Goal: Task Accomplishment & Management: Use online tool/utility

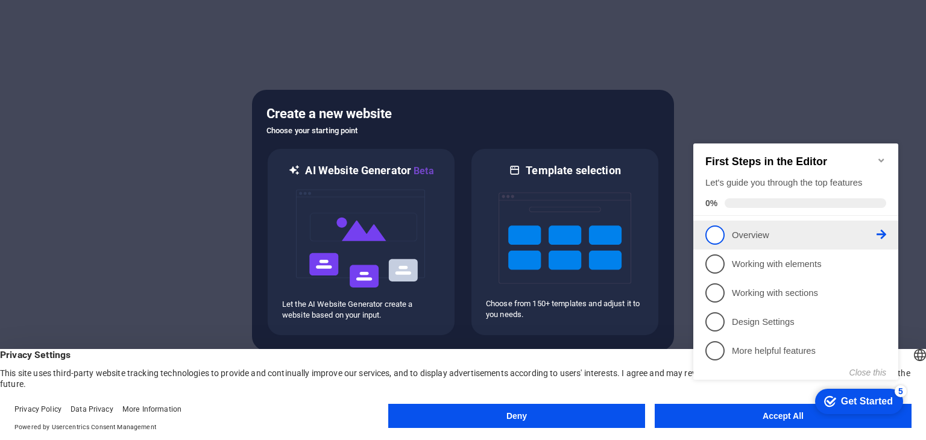
click at [836, 244] on li "1 Overview - incomplete" at bounding box center [796, 235] width 205 height 29
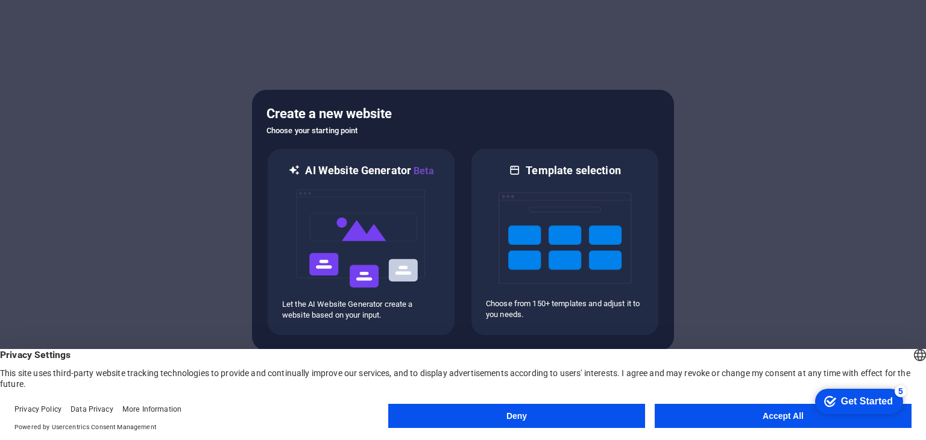
click at [572, 413] on button "Deny" at bounding box center [516, 416] width 257 height 24
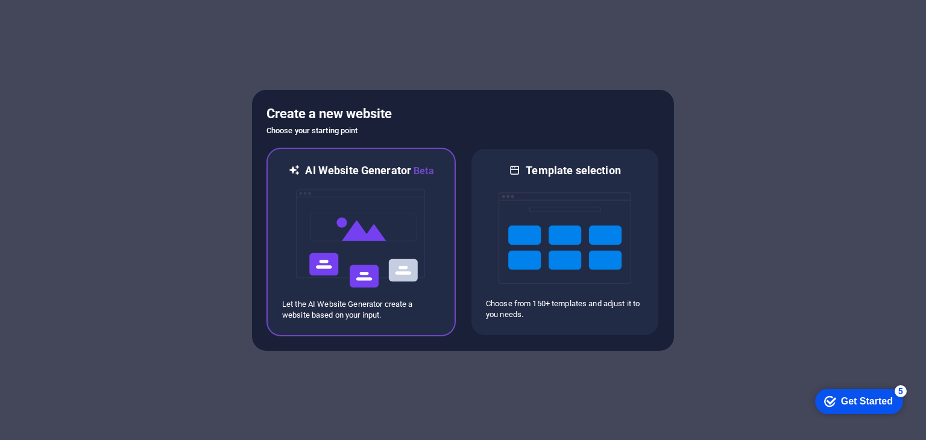
click at [441, 201] on div "AI Website Generator Beta Let the AI Website Generator create a website based o…" at bounding box center [361, 242] width 189 height 189
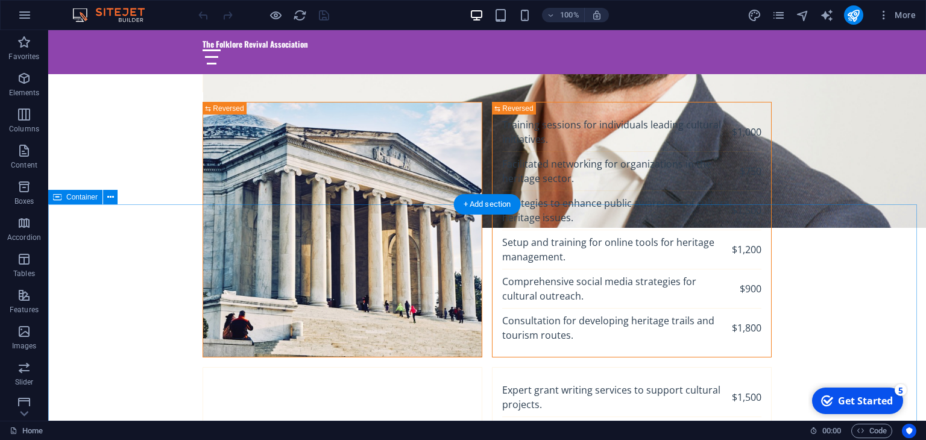
scroll to position [2650, 0]
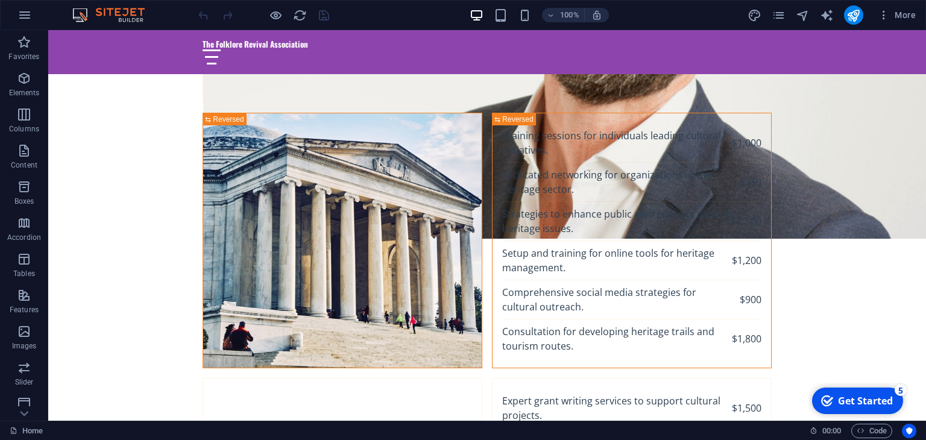
click at [492, 12] on div "100%" at bounding box center [539, 14] width 139 height 19
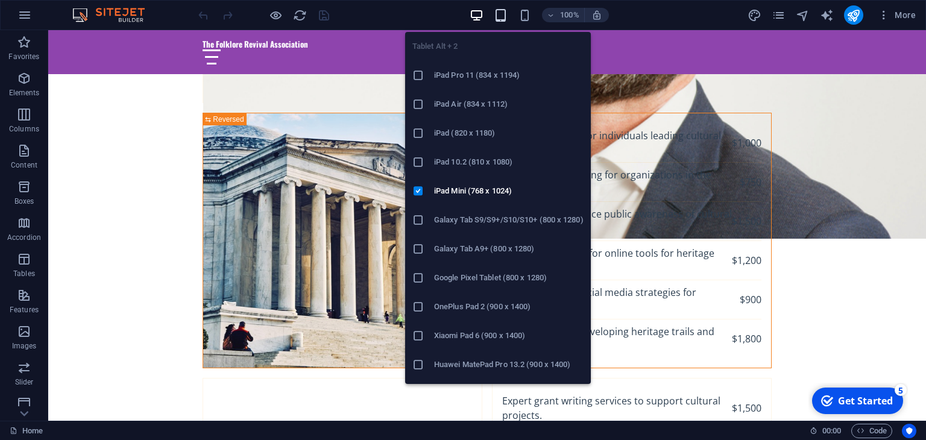
click at [497, 12] on icon "button" at bounding box center [501, 15] width 14 height 14
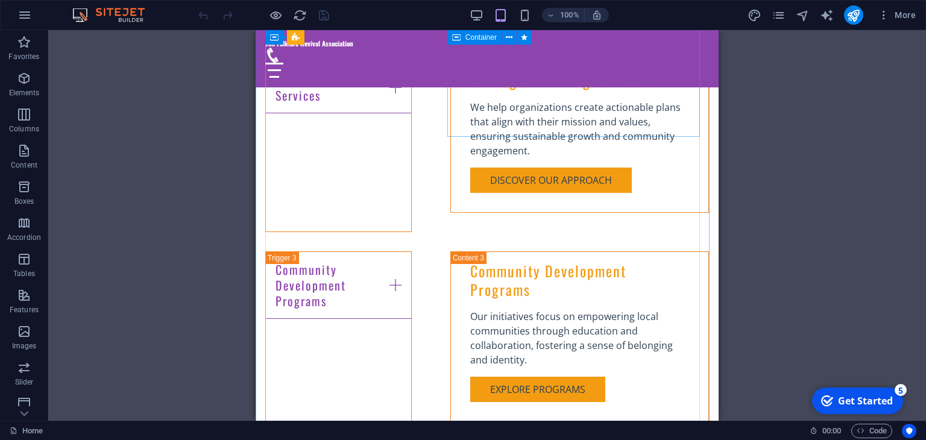
scroll to position [1475, 0]
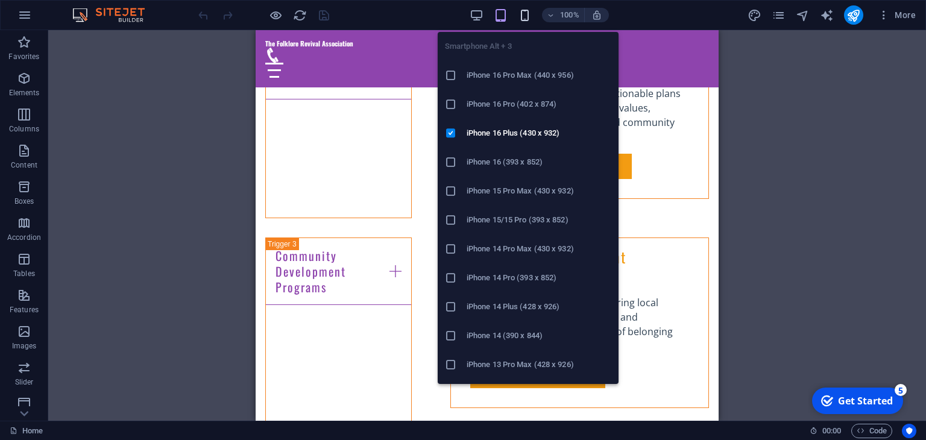
click at [526, 18] on icon "button" at bounding box center [525, 15] width 14 height 14
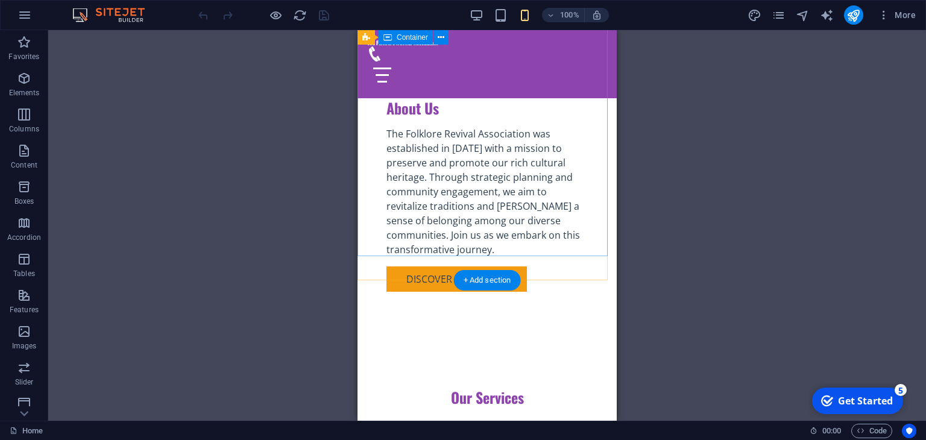
scroll to position [0, 0]
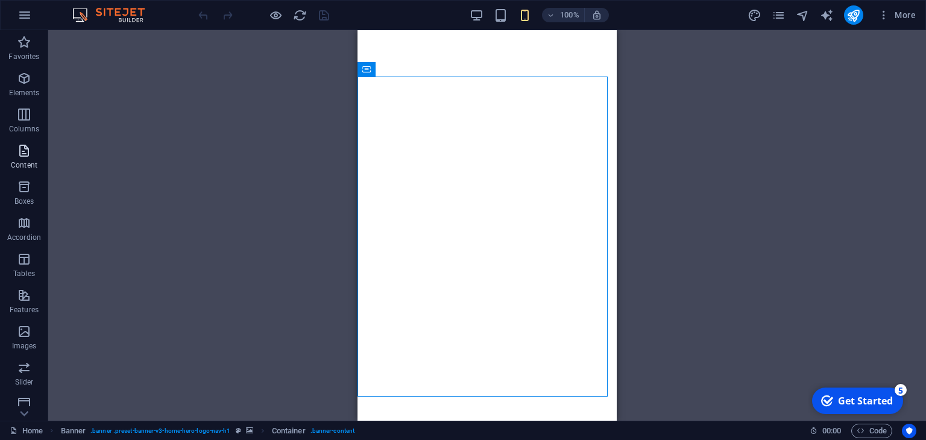
click at [24, 149] on icon "button" at bounding box center [24, 151] width 14 height 14
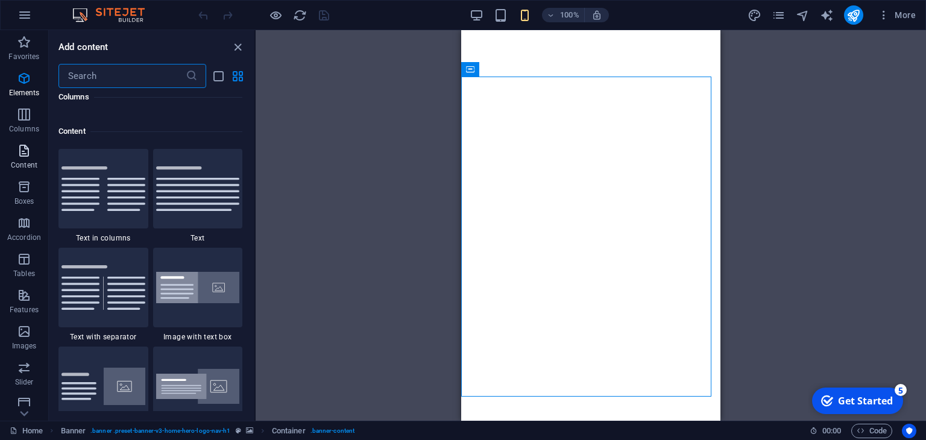
scroll to position [2111, 0]
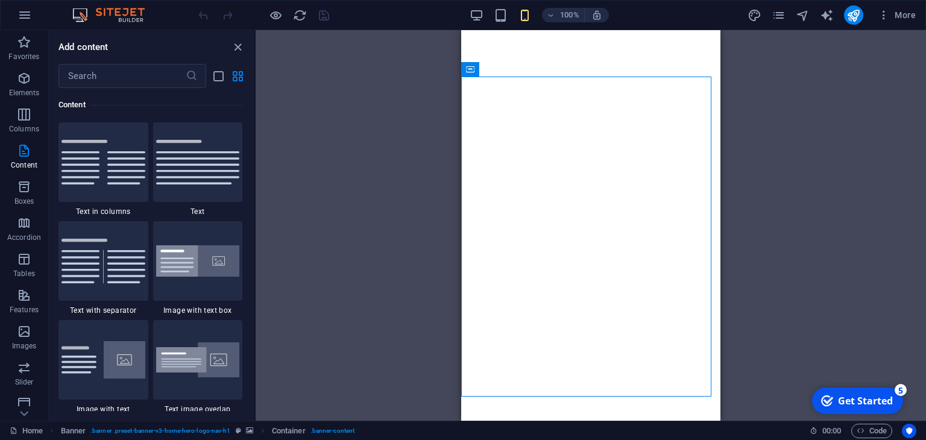
click at [310, 189] on div "Drag here to replace the existing content. Press “Ctrl” if you want to create a…" at bounding box center [591, 225] width 671 height 391
click at [234, 51] on icon "close panel" at bounding box center [238, 47] width 14 height 14
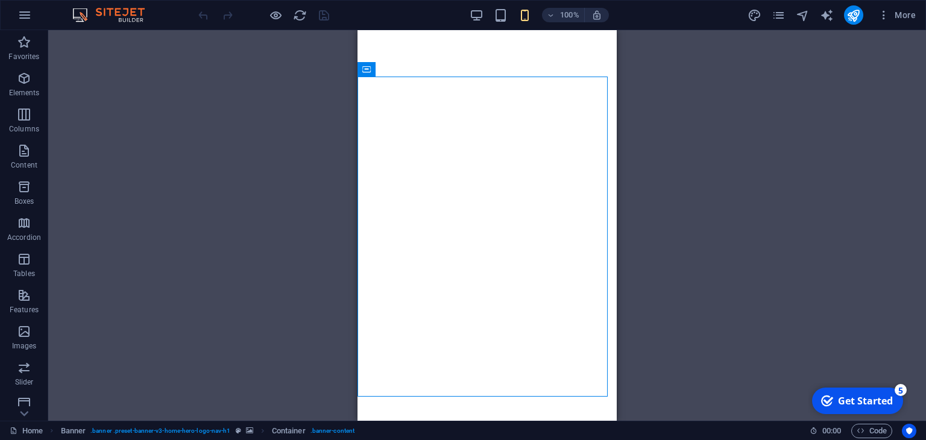
click at [859, 402] on div "Get Started" at bounding box center [865, 400] width 55 height 13
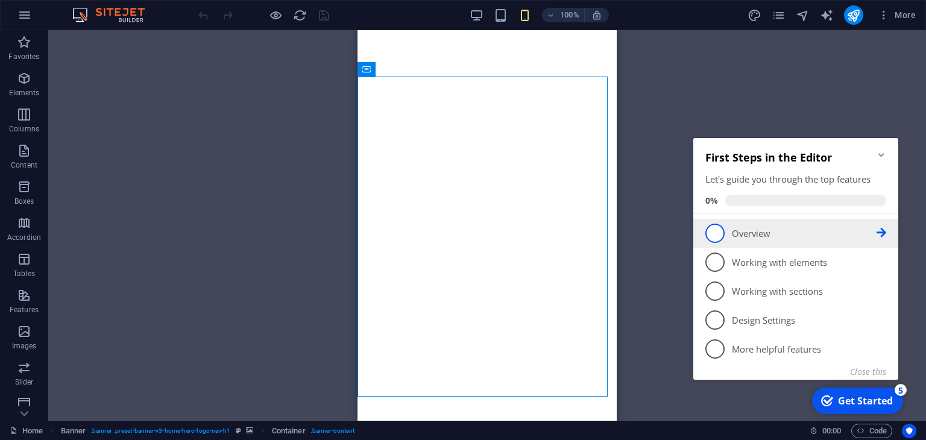
click at [719, 239] on span "1" at bounding box center [715, 233] width 19 height 19
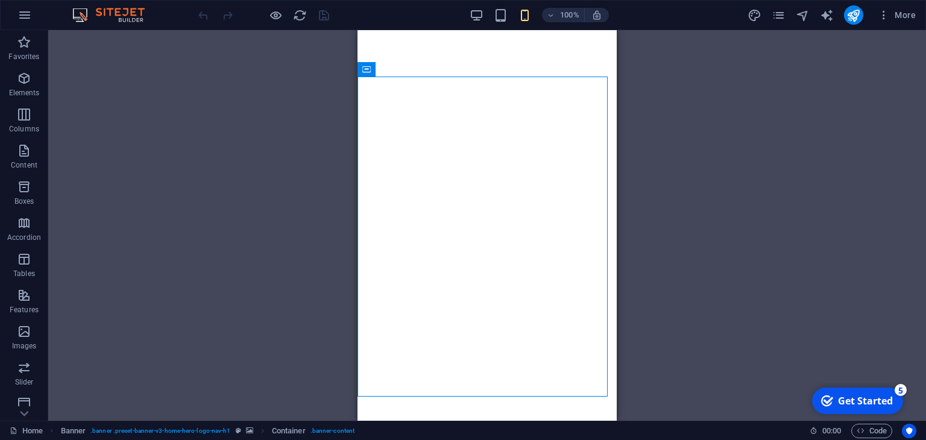
scroll to position [0, 0]
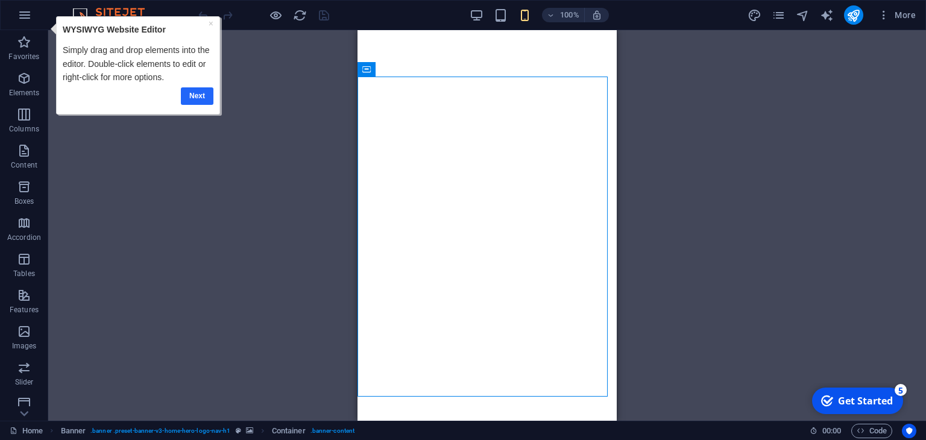
click at [202, 94] on link "Next" at bounding box center [197, 95] width 33 height 17
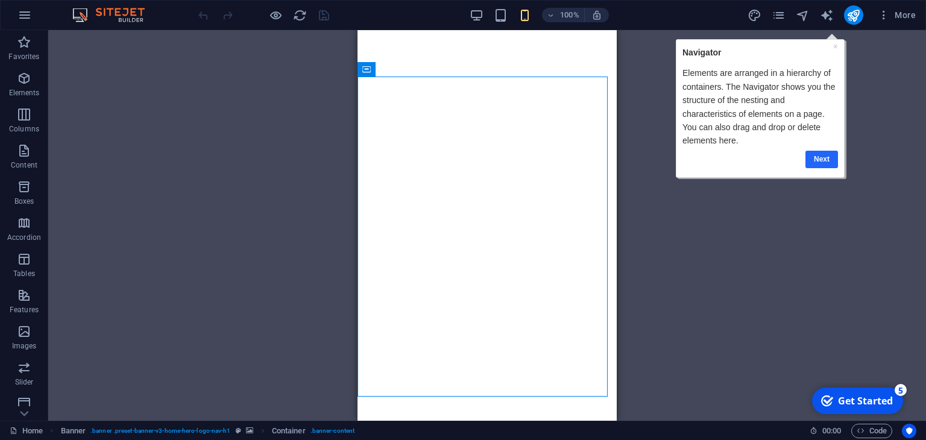
click at [820, 162] on link "Next" at bounding box center [821, 158] width 33 height 17
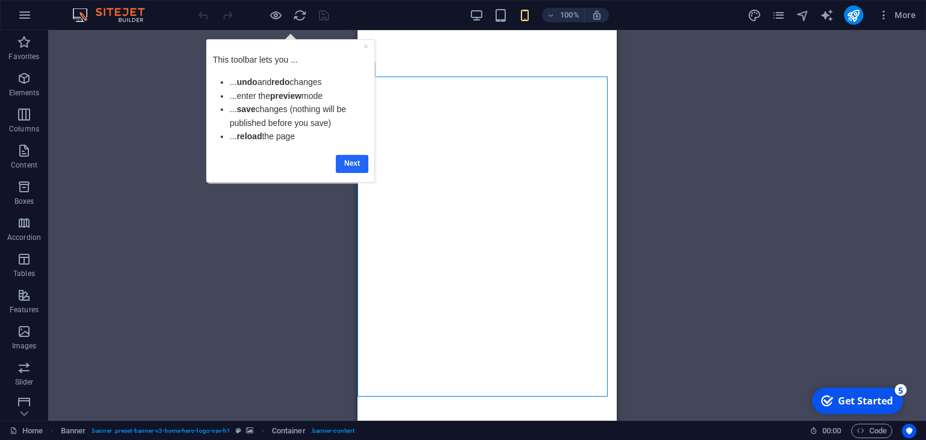
click at [353, 169] on link "Next" at bounding box center [352, 162] width 33 height 17
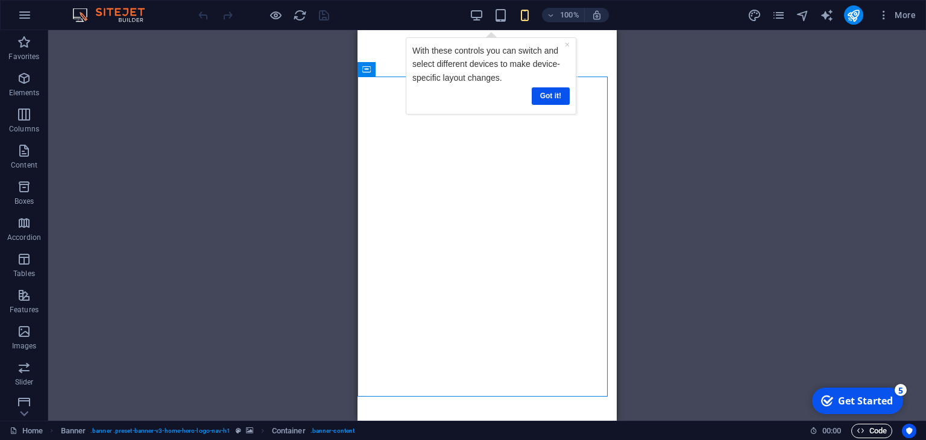
click at [869, 431] on span "Code" at bounding box center [872, 431] width 30 height 14
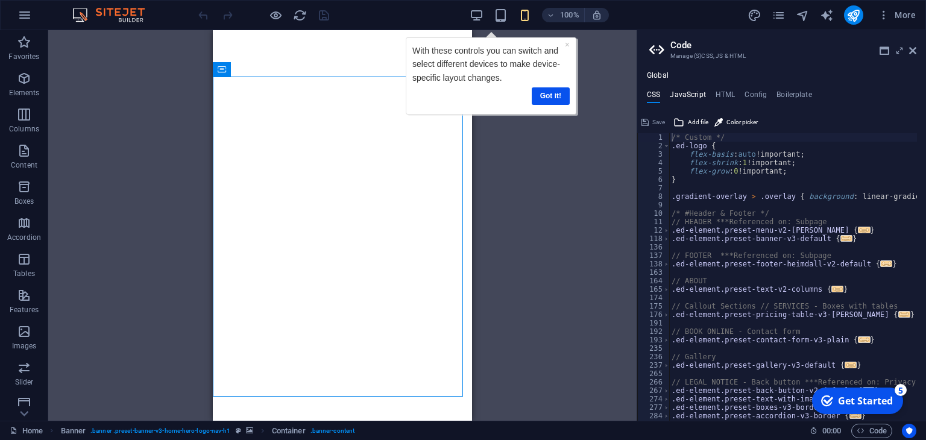
click at [696, 90] on h4 "JavaScript" at bounding box center [688, 96] width 36 height 13
type textarea "/* JS for preset "Menu V2" */"
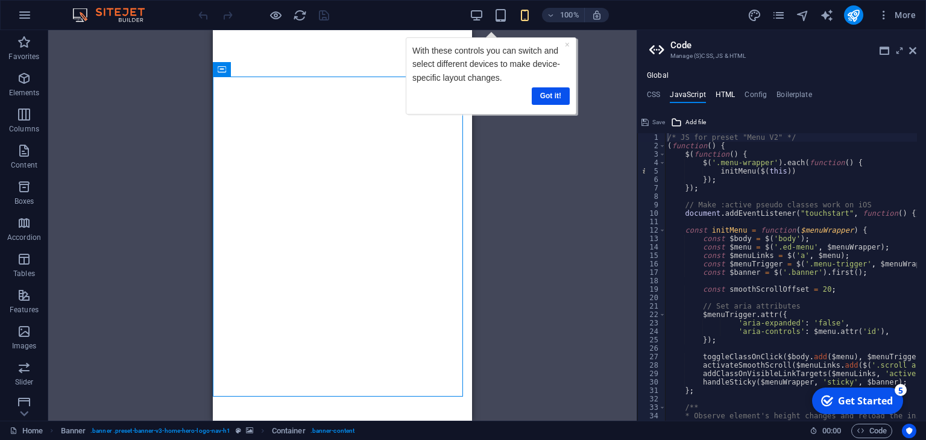
click at [725, 96] on h4 "HTML" at bounding box center [726, 96] width 20 height 13
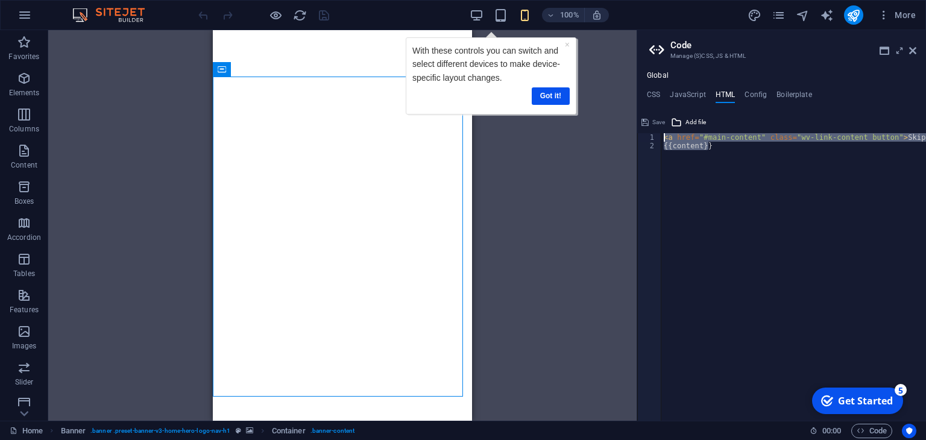
drag, startPoint x: 721, startPoint y: 147, endPoint x: 641, endPoint y: 138, distance: 81.4
click at [641, 138] on div "<a href="#main-content" class="wv-link-content button">Skip to main content</a>…" at bounding box center [782, 277] width 289 height 288
type textarea "<a href="#main-content" class="wv-link-content button">Skip to main content</a>…"
click at [686, 95] on h4 "JavaScript" at bounding box center [688, 96] width 36 height 13
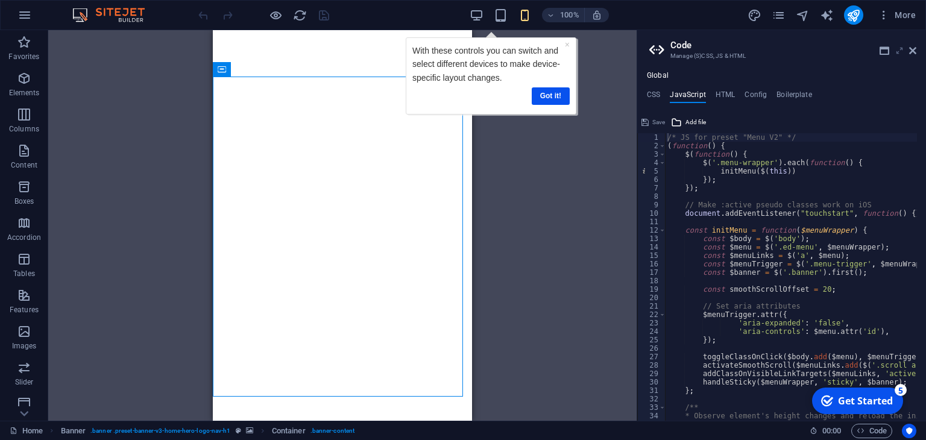
click at [900, 51] on icon at bounding box center [900, 51] width 0 height 10
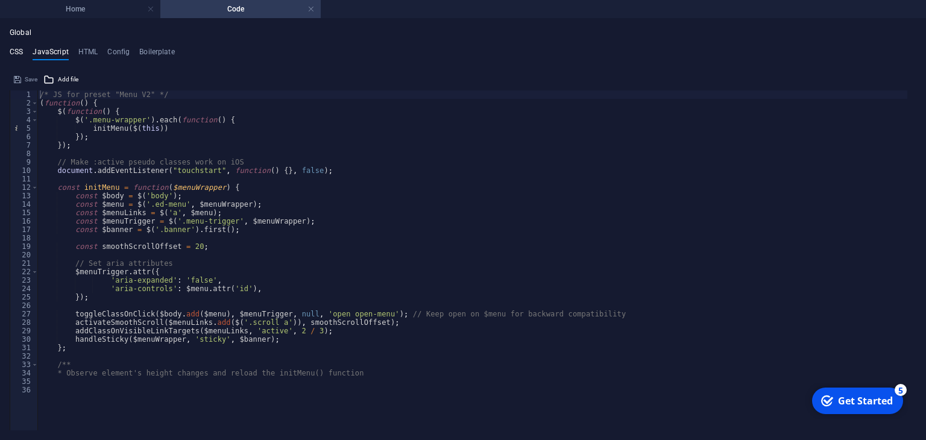
click at [13, 49] on h4 "CSS" at bounding box center [16, 54] width 13 height 13
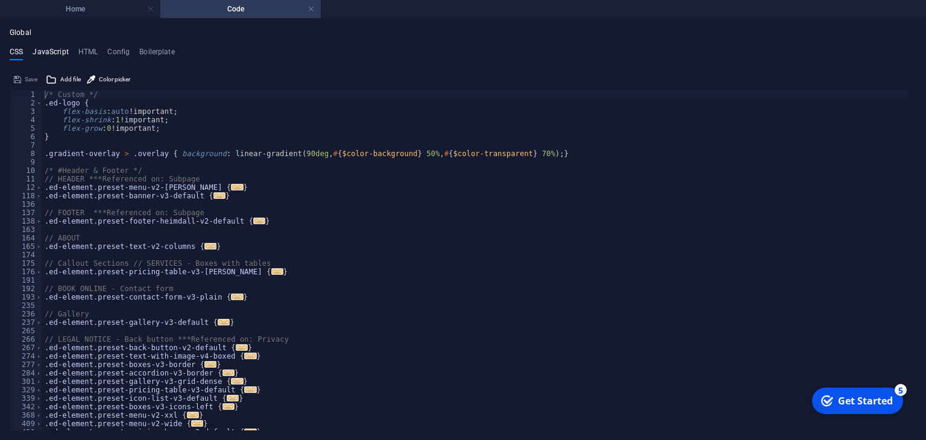
click at [50, 49] on h4 "JavaScript" at bounding box center [51, 54] width 36 height 13
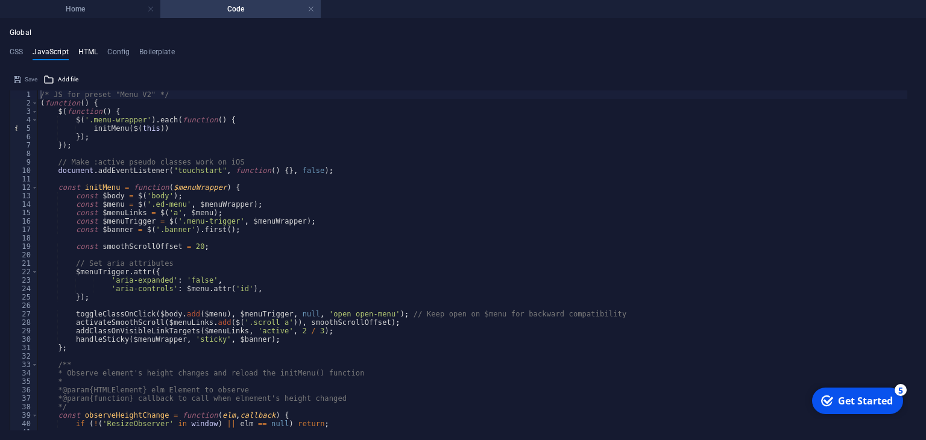
click at [95, 49] on h4 "HTML" at bounding box center [88, 54] width 20 height 13
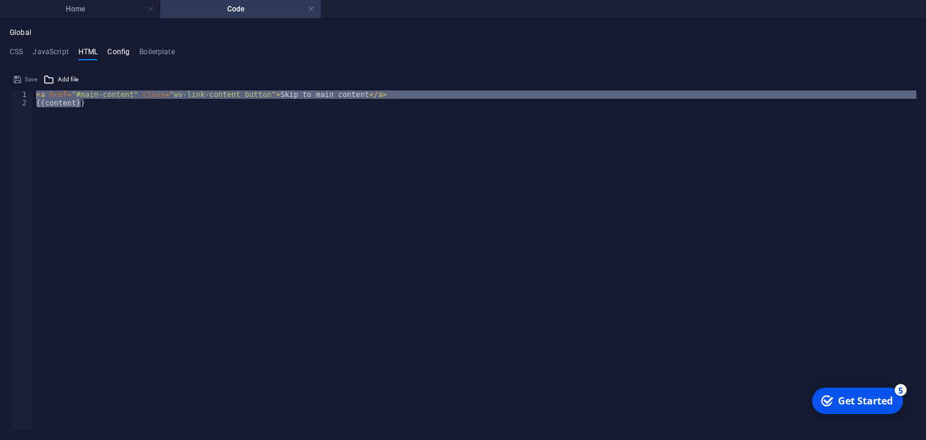
click at [121, 49] on h4 "Config" at bounding box center [118, 54] width 22 height 13
type textarea "$color-background: #FFFFFF;"
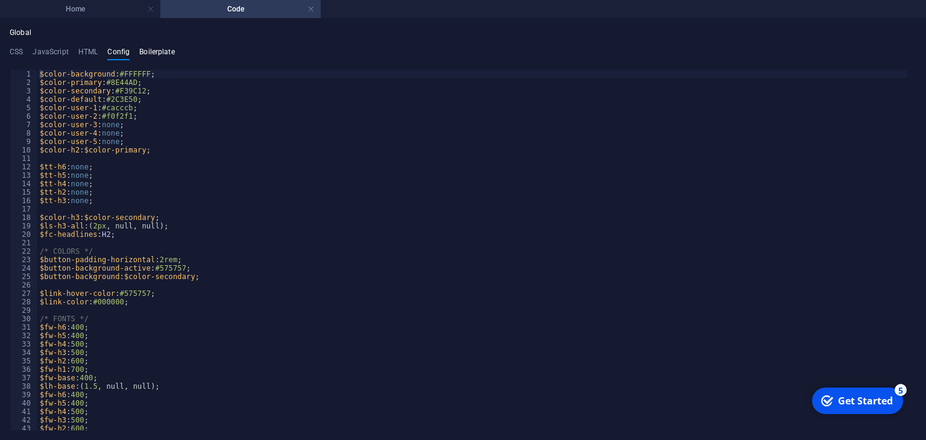
click at [150, 51] on h4 "Boilerplate" at bounding box center [157, 54] width 36 height 13
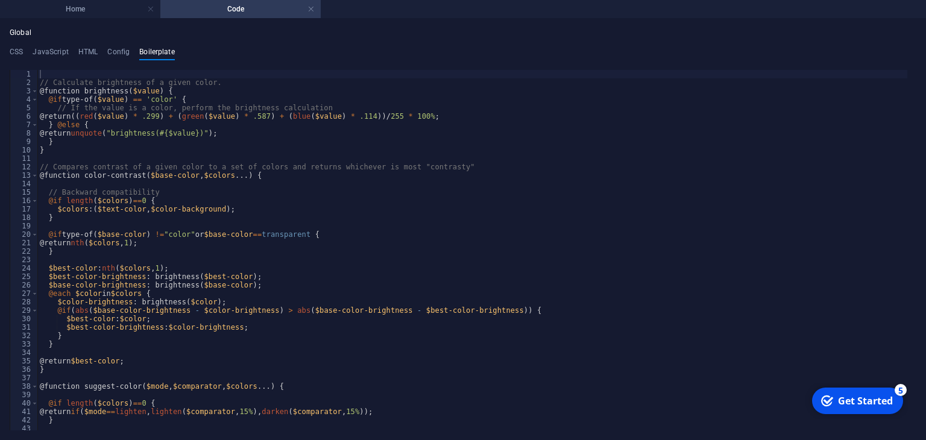
click at [104, 50] on ul "CSS JavaScript HTML Config Boilerplate" at bounding box center [463, 54] width 907 height 13
click at [80, 54] on h4 "HTML" at bounding box center [88, 54] width 20 height 13
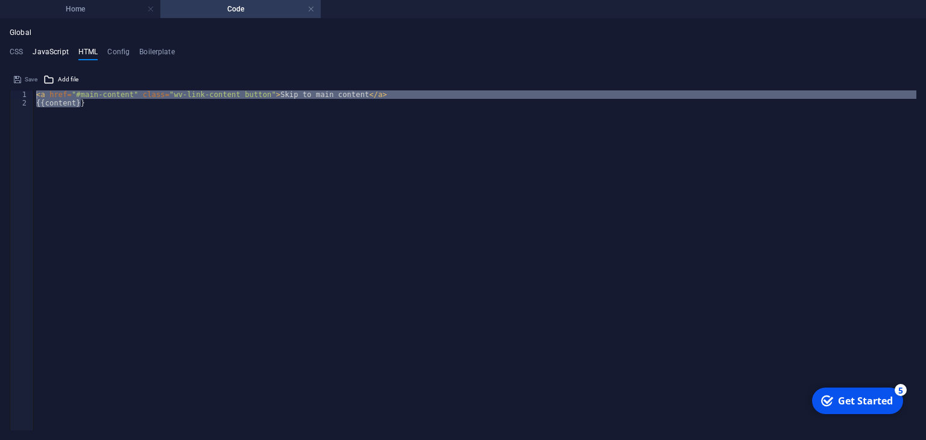
click at [51, 51] on h4 "JavaScript" at bounding box center [51, 54] width 36 height 13
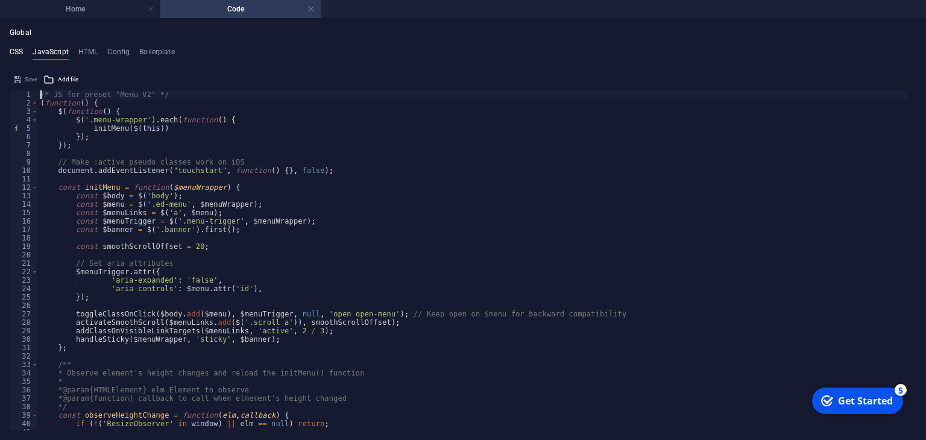
click at [12, 51] on h4 "CSS" at bounding box center [16, 54] width 13 height 13
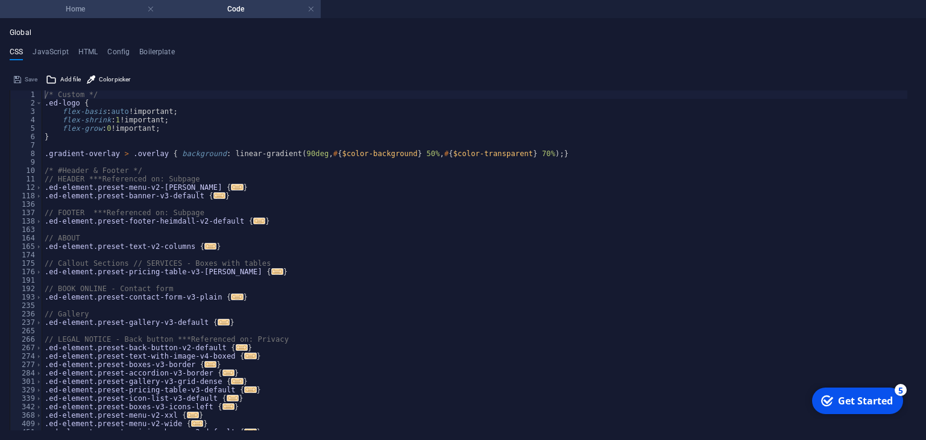
click at [121, 7] on h4 "Home" at bounding box center [80, 8] width 160 height 13
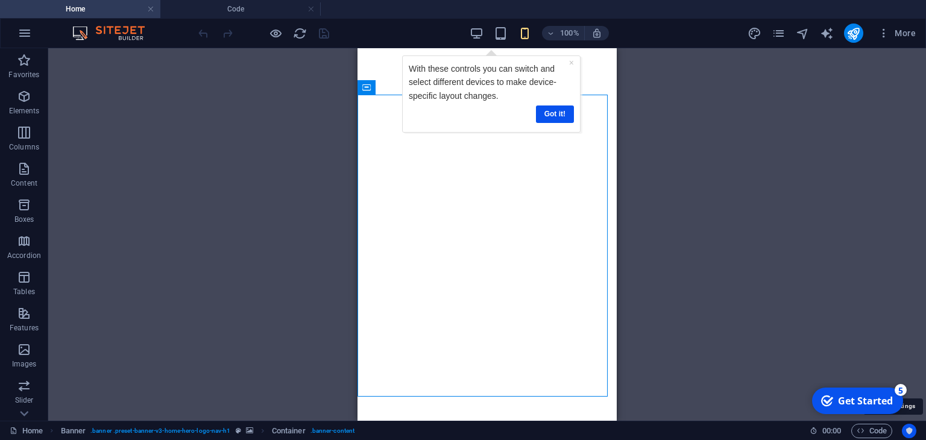
click at [913, 432] on icon "Usercentrics" at bounding box center [909, 431] width 8 height 8
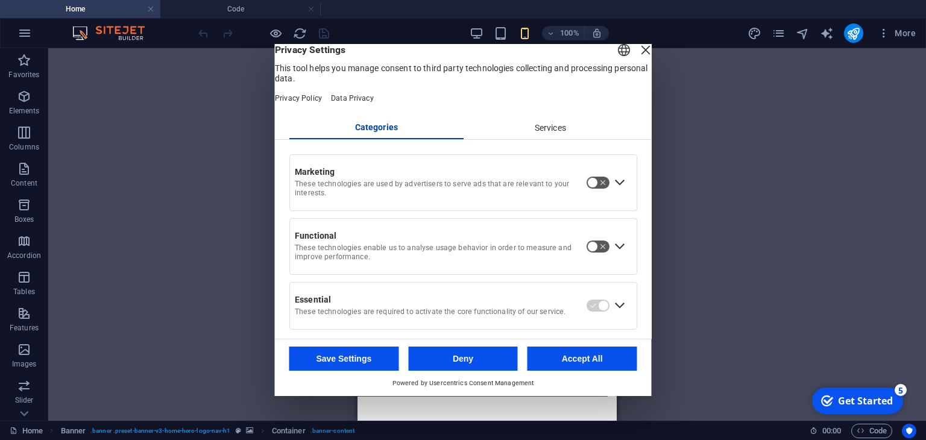
click at [533, 139] on div "Services" at bounding box center [550, 128] width 174 height 21
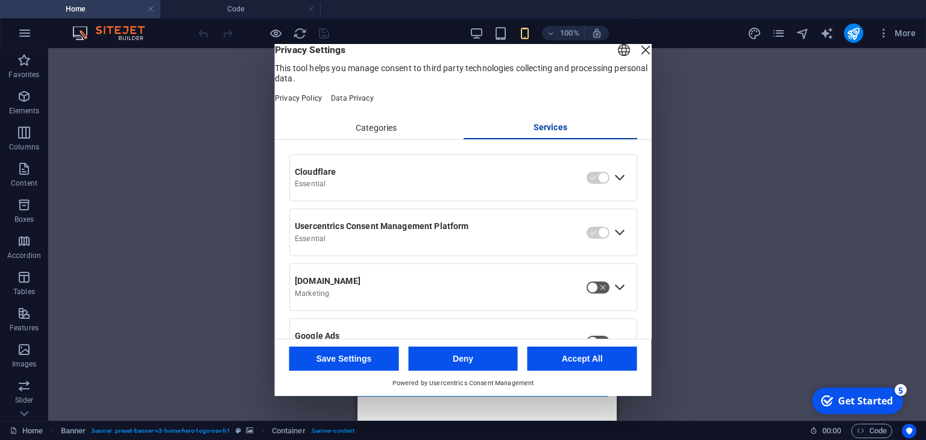
click at [638, 59] on div "Close Layer" at bounding box center [646, 50] width 17 height 17
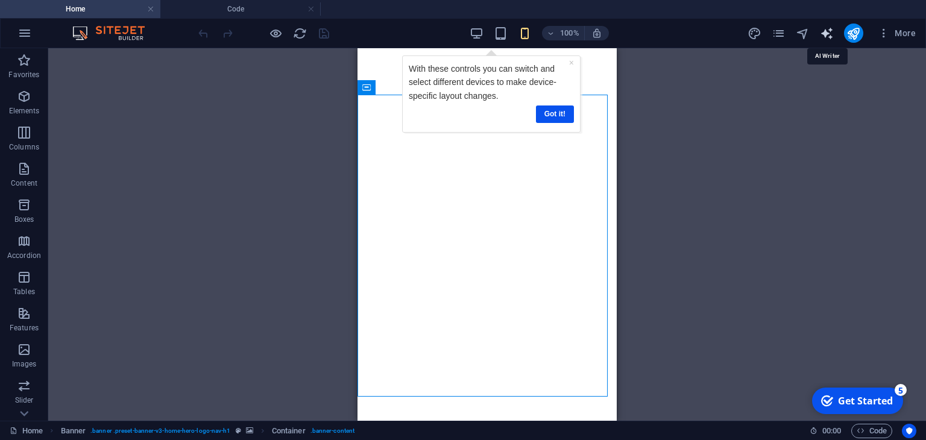
click at [828, 35] on icon "text_generator" at bounding box center [827, 34] width 14 height 14
select select "English"
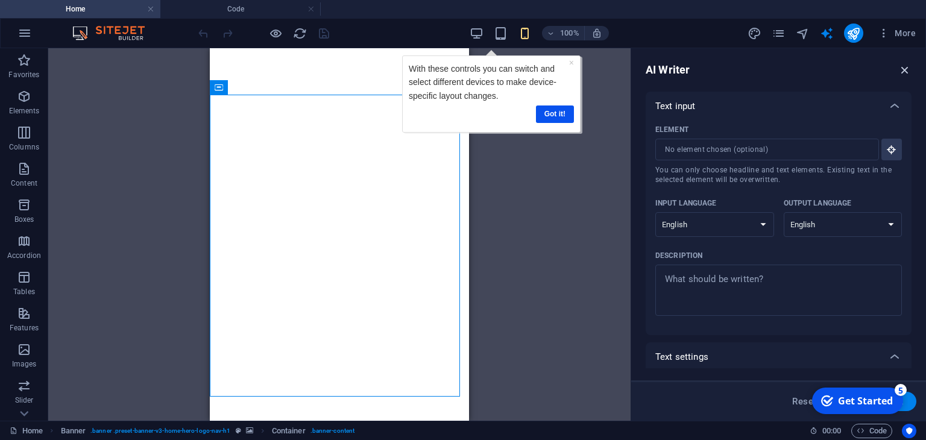
click at [906, 68] on icon "button" at bounding box center [905, 69] width 13 height 13
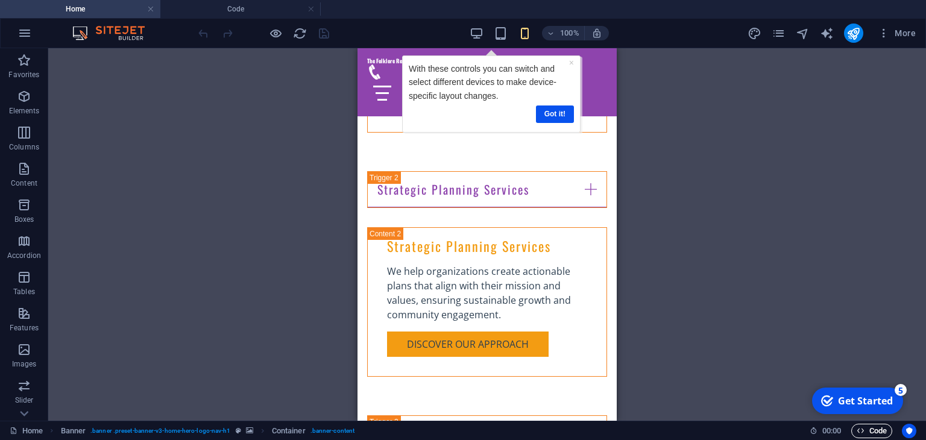
scroll to position [1292, 0]
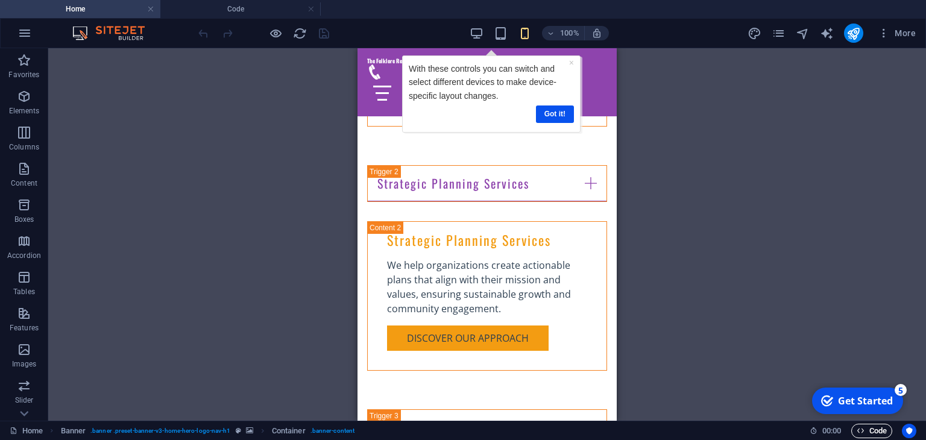
click at [858, 427] on icon "button" at bounding box center [861, 431] width 8 height 8
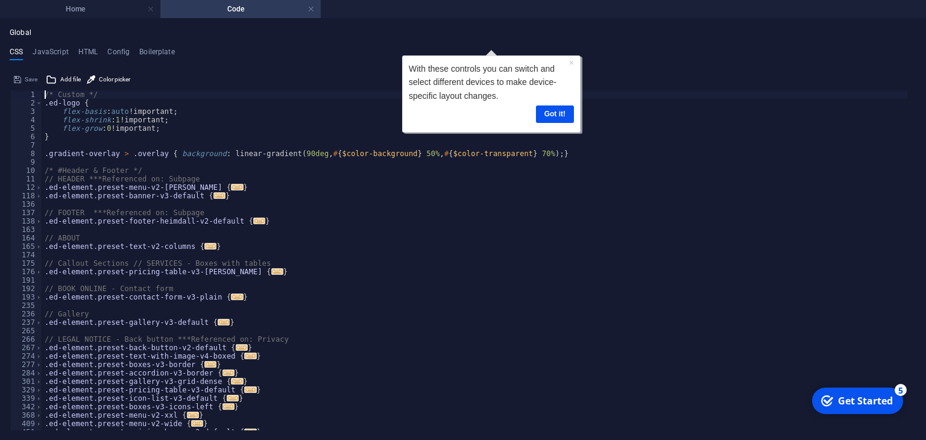
scroll to position [0, 0]
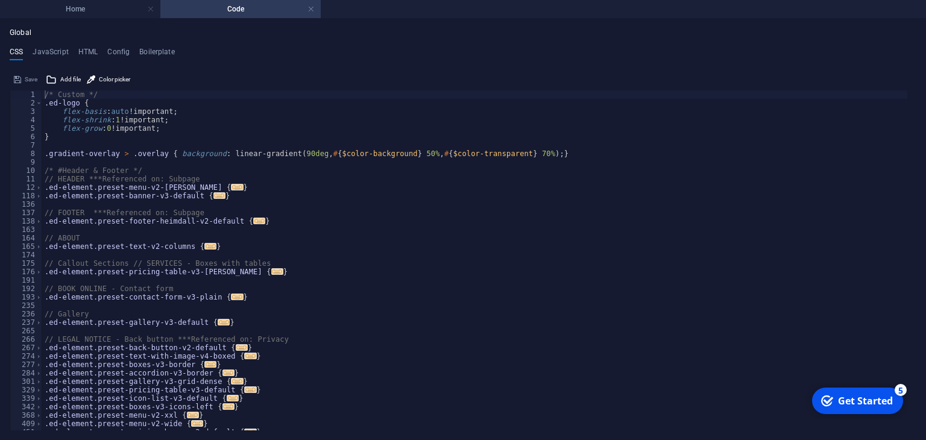
click at [283, 8] on h4 "Code" at bounding box center [240, 8] width 160 height 13
click at [288, 98] on div "/* Custom */ .ed-logo { flex-basis : auto !important; flex-shrink : 1 !importan…" at bounding box center [475, 264] width 866 height 348
click at [16, 80] on div "Save" at bounding box center [25, 79] width 27 height 14
click at [114, 72] on span "Color picker" at bounding box center [114, 79] width 31 height 14
click at [195, 65] on div "CSS JavaScript HTML Config Boilerplate /* Custom */ 1 2 3 4 5 6 7 8 9 10 11 12 …" at bounding box center [463, 239] width 907 height 383
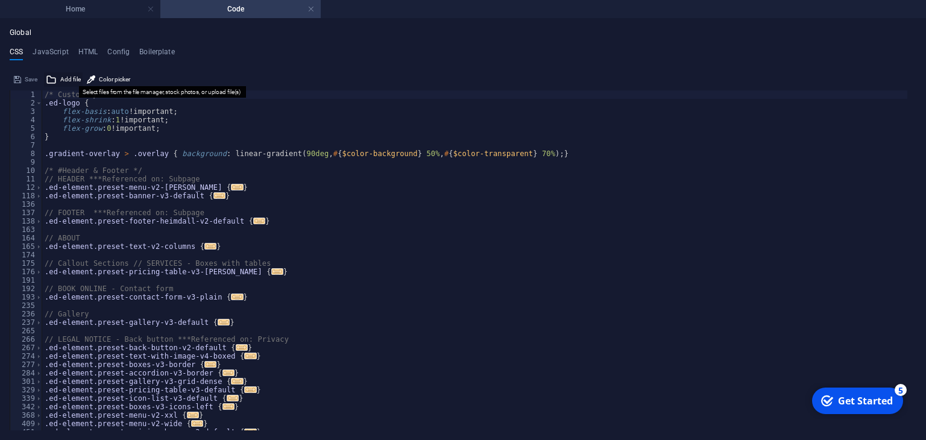
click at [62, 80] on span "Add file" at bounding box center [70, 79] width 21 height 14
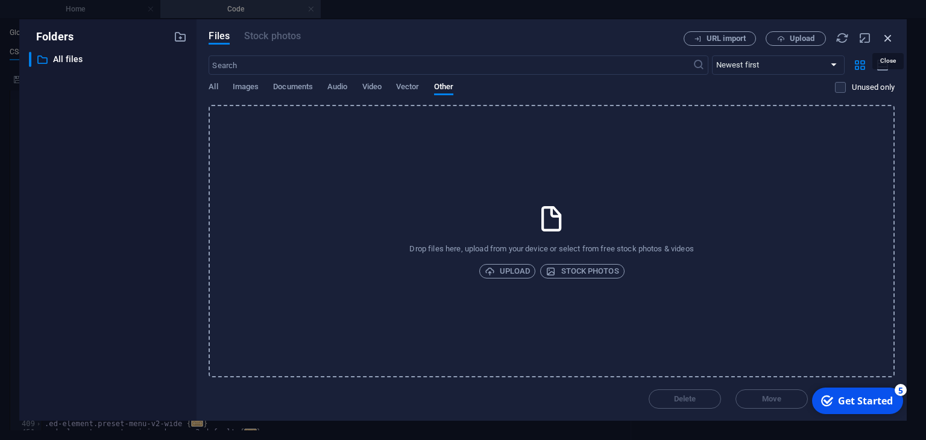
click at [888, 37] on icon "button" at bounding box center [888, 37] width 13 height 13
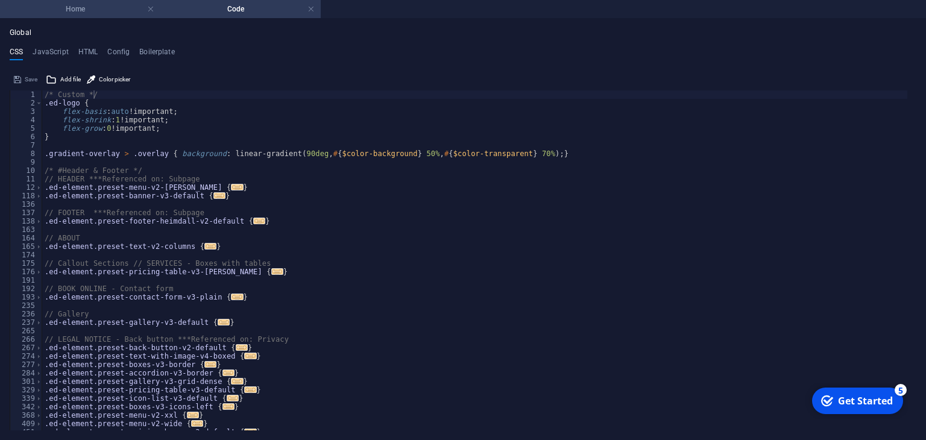
click at [104, 16] on li "Home" at bounding box center [80, 9] width 160 height 18
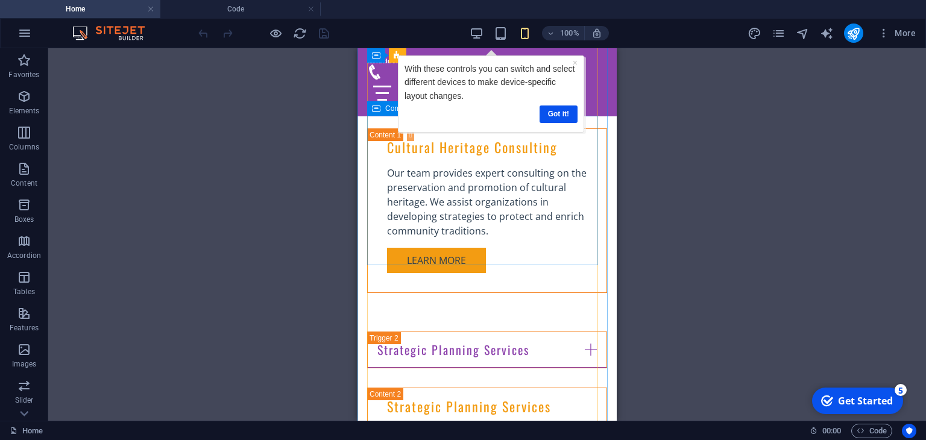
scroll to position [1124, 0]
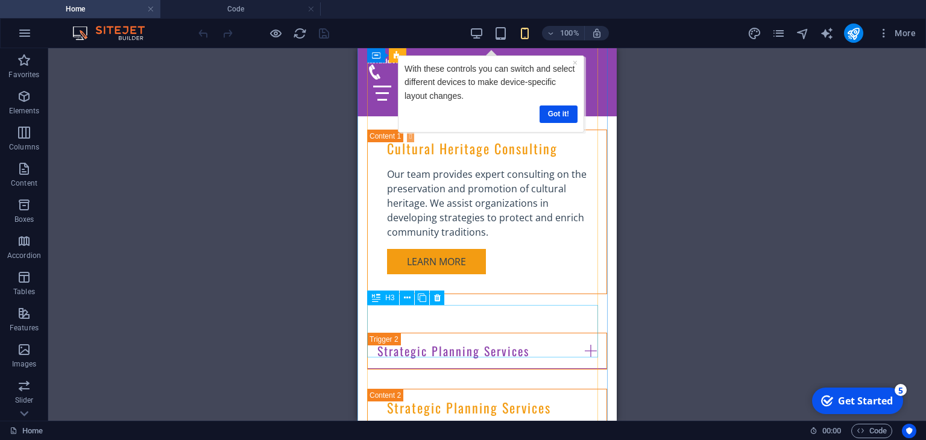
drag, startPoint x: 439, startPoint y: 325, endPoint x: 764, endPoint y: 398, distance: 333.3
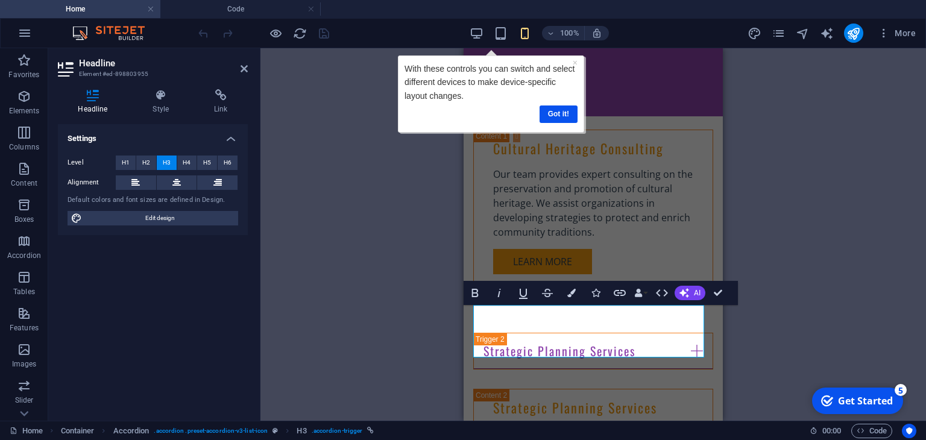
click at [792, 235] on div "H2 Banner Banner Container Banner Menu Bar Spacer Preset Container Container H2…" at bounding box center [594, 234] width 666 height 373
click at [569, 116] on link "Got it!" at bounding box center [559, 113] width 38 height 17
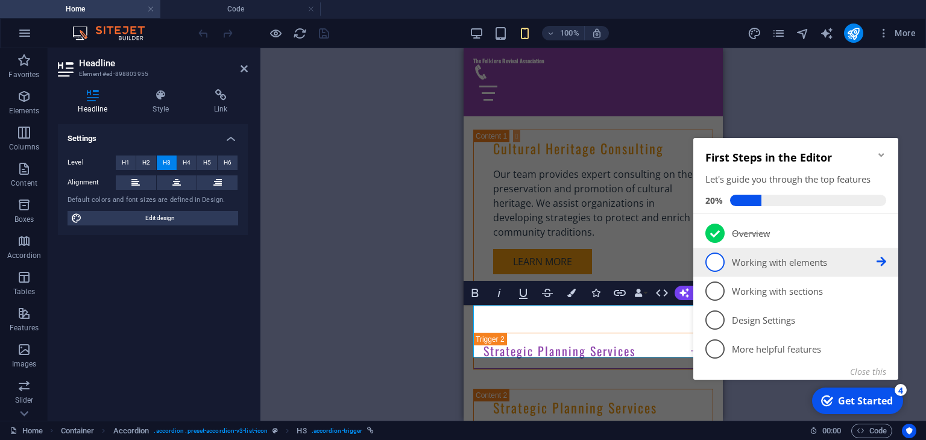
click at [741, 273] on li "2 Working with elements - incomplete" at bounding box center [796, 262] width 205 height 29
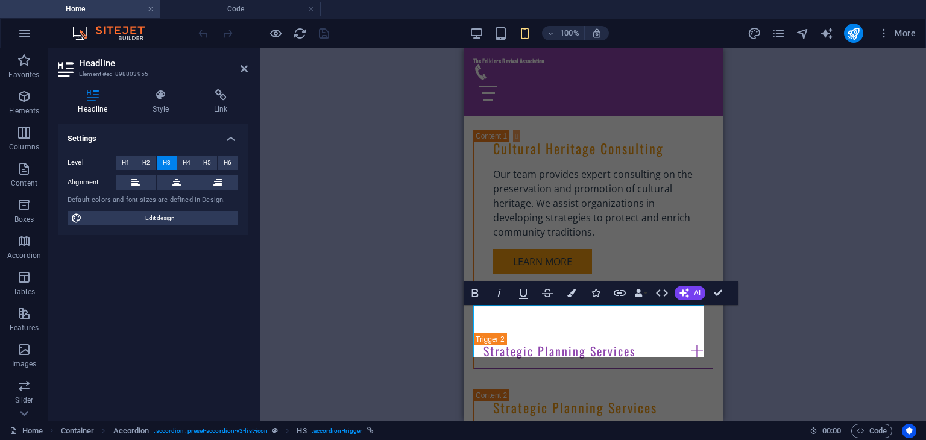
scroll to position [0, 0]
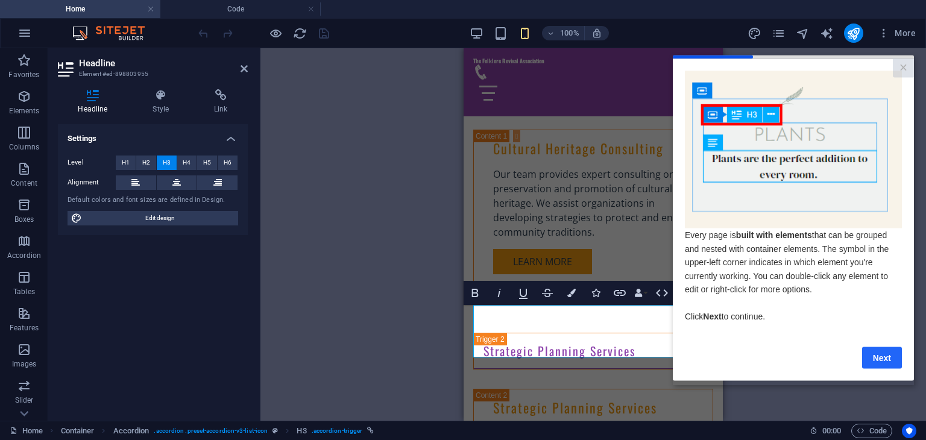
click at [875, 363] on link "Next" at bounding box center [883, 358] width 40 height 22
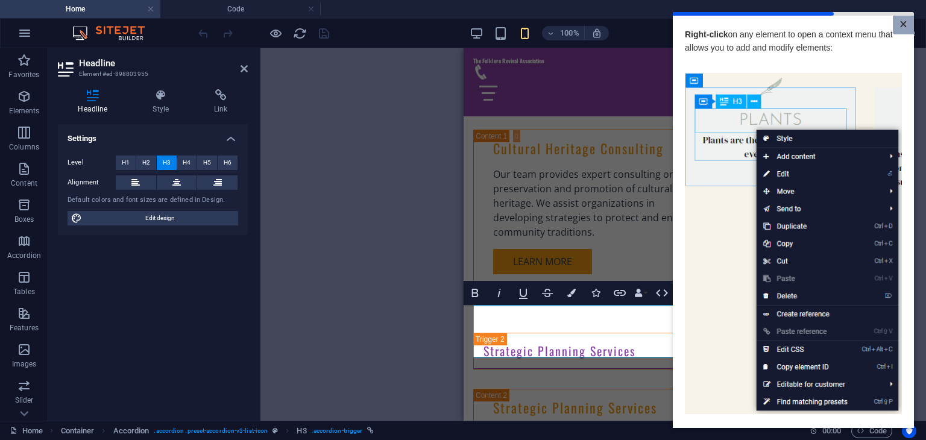
click at [902, 26] on link "×" at bounding box center [903, 25] width 21 height 19
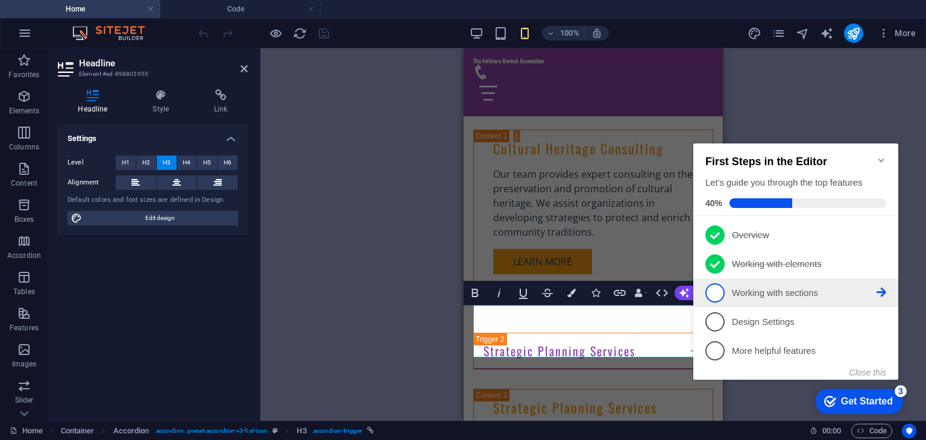
click at [717, 292] on span "3" at bounding box center [715, 292] width 19 height 19
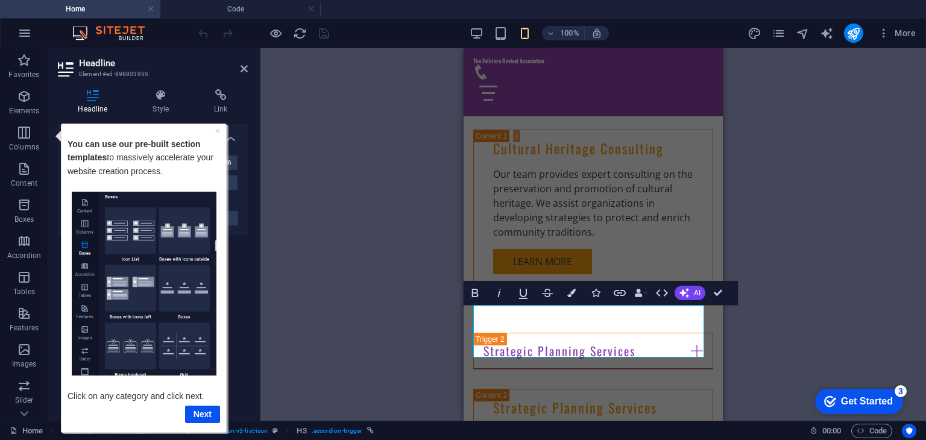
click at [845, 405] on div "Get Started" at bounding box center [867, 401] width 52 height 11
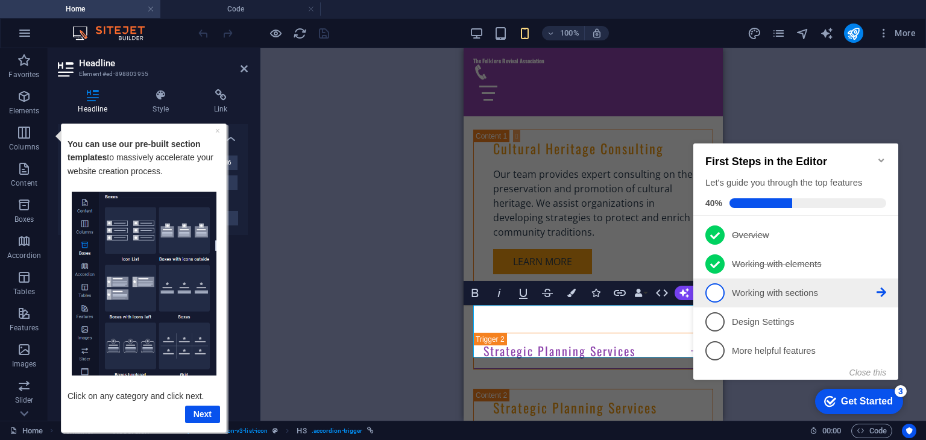
click at [717, 292] on span "3" at bounding box center [715, 292] width 19 height 19
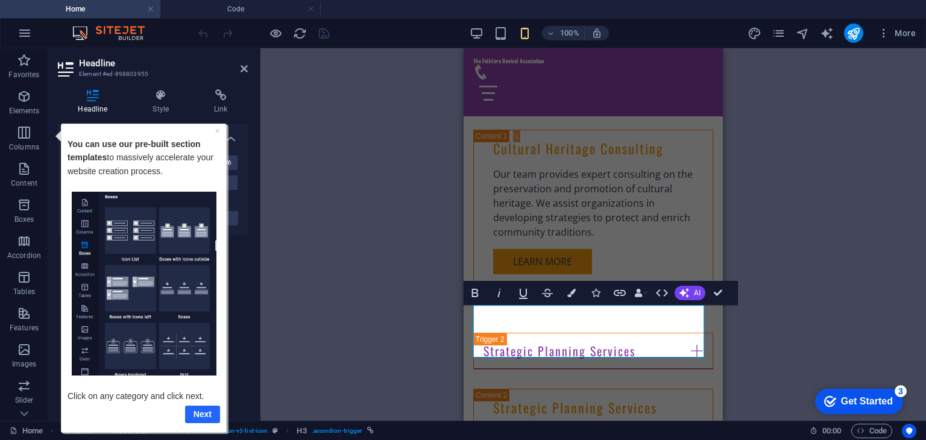
click at [198, 421] on link "Next" at bounding box center [202, 413] width 35 height 17
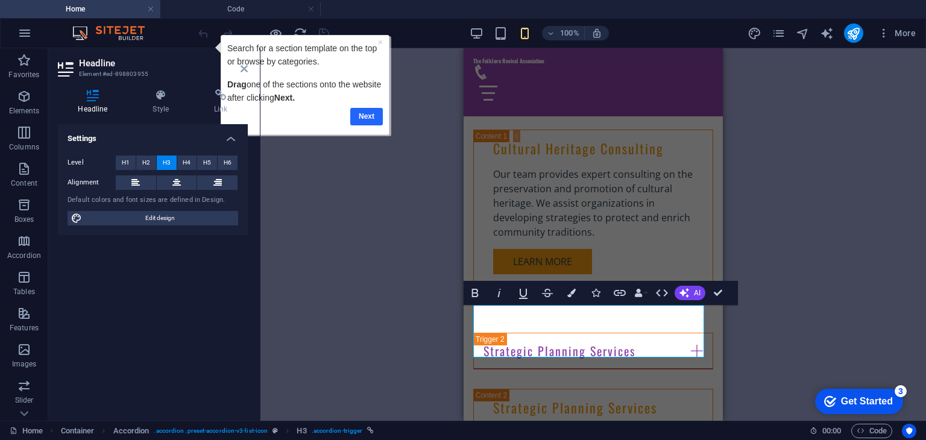
click at [366, 118] on link "Next" at bounding box center [366, 115] width 33 height 17
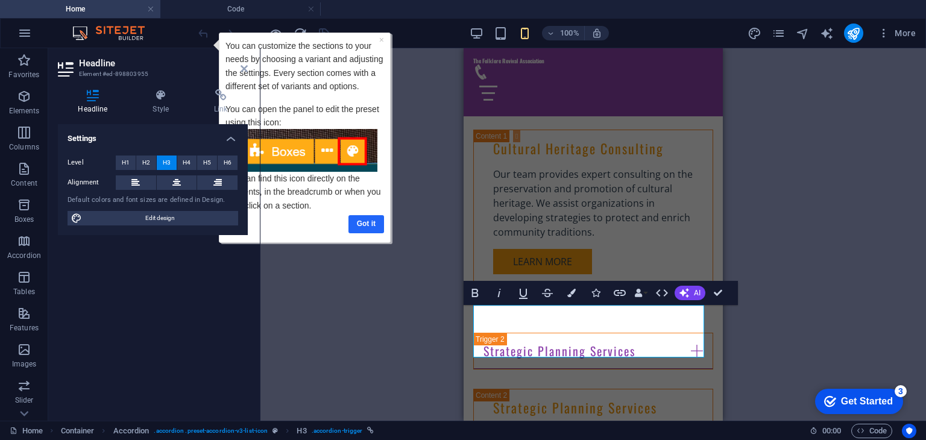
click at [365, 226] on link "Got it" at bounding box center [367, 223] width 36 height 17
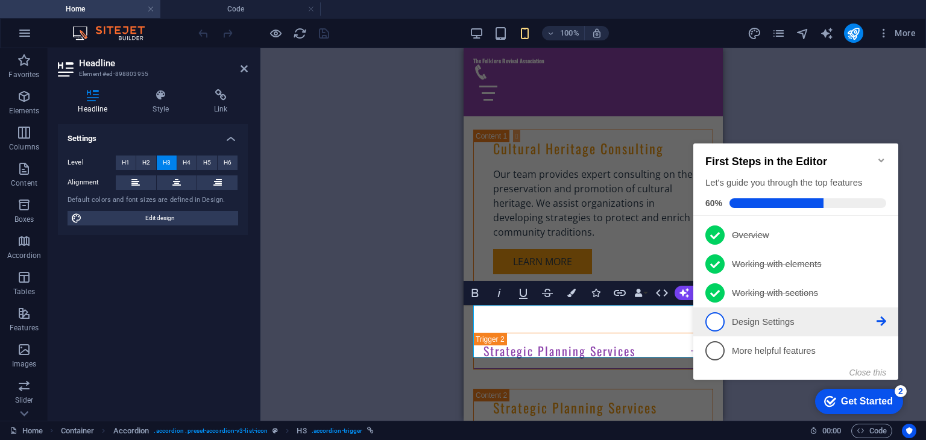
click at [717, 328] on span "4" at bounding box center [715, 321] width 19 height 19
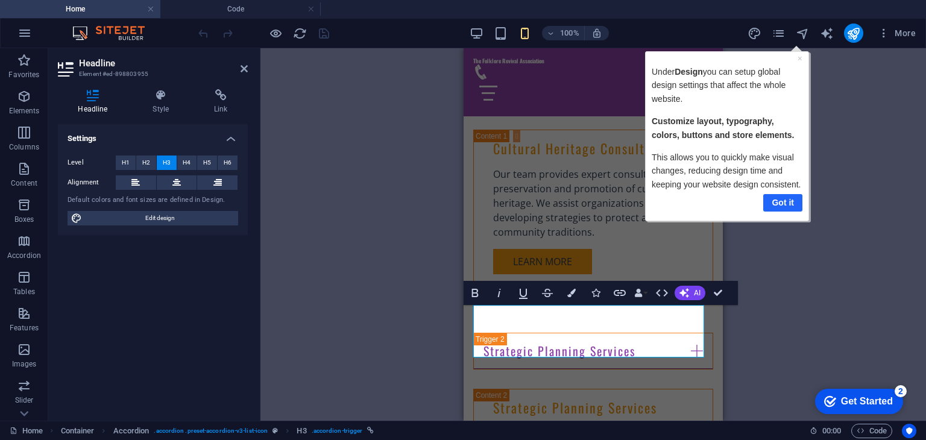
click at [770, 207] on link "Got it" at bounding box center [782, 202] width 39 height 17
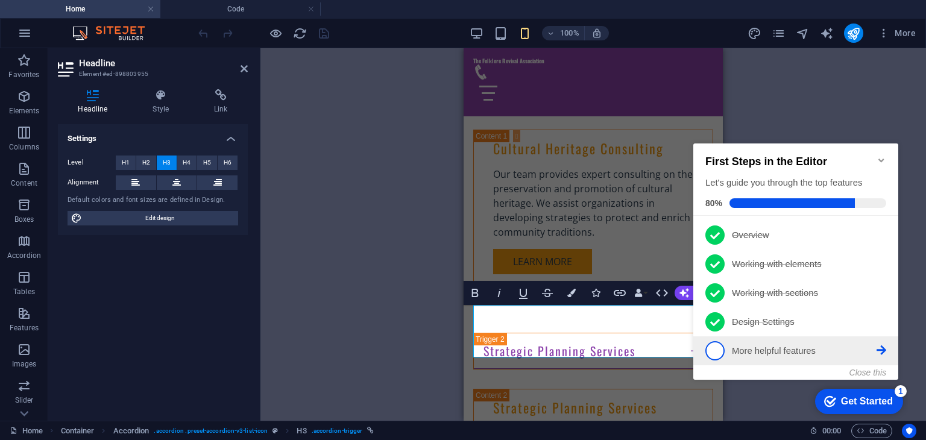
click at [718, 351] on span "5" at bounding box center [715, 350] width 19 height 19
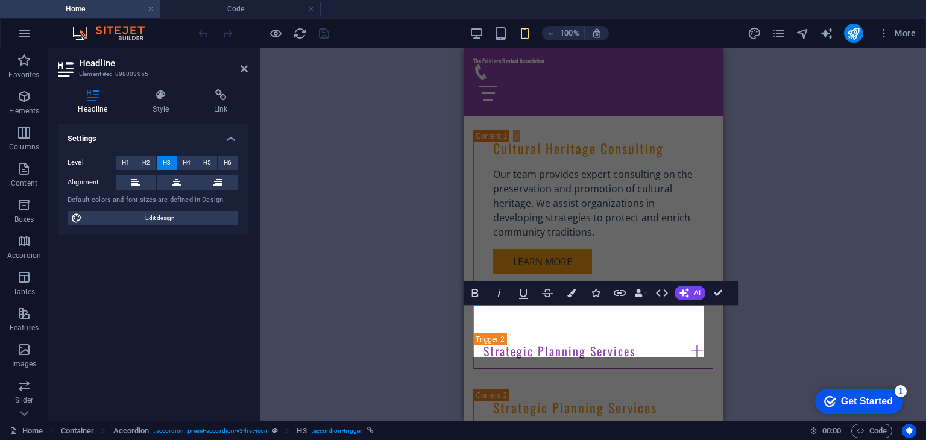
click at [871, 401] on div "Get Started" at bounding box center [867, 401] width 52 height 11
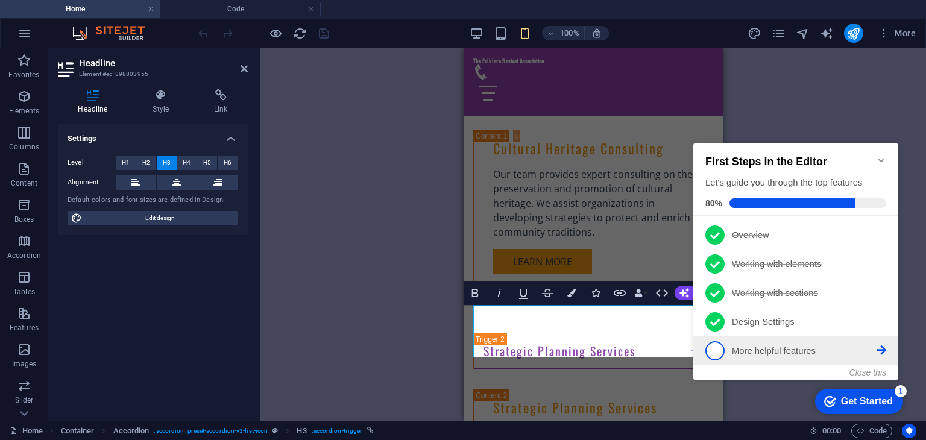
click at [718, 346] on span "5" at bounding box center [715, 350] width 19 height 19
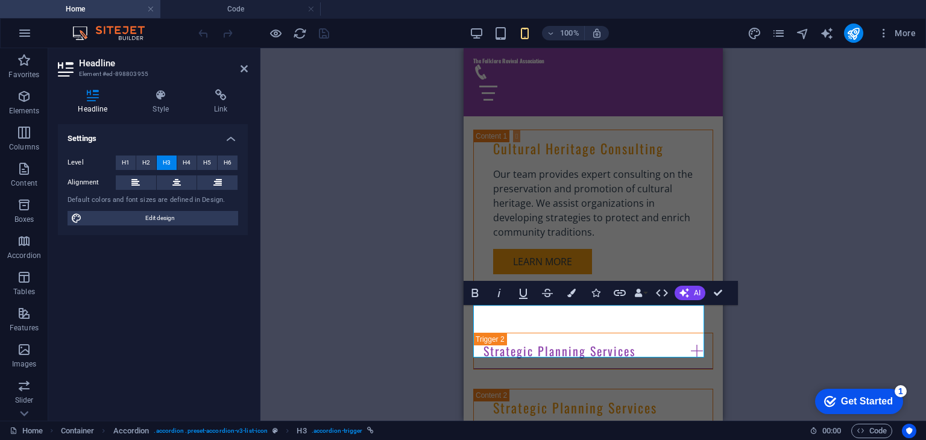
click at [833, 332] on div "H2 Banner Banner Container Menu Bar Spacer Preset Container Container H2 Spacer…" at bounding box center [594, 234] width 666 height 373
click at [893, 401] on div "Get Started" at bounding box center [867, 401] width 52 height 11
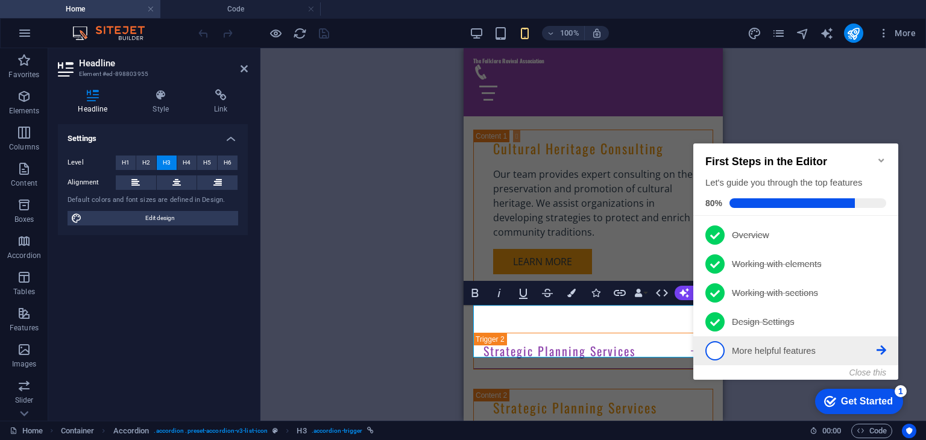
click at [879, 355] on link "5 More helpful features - incomplete" at bounding box center [796, 350] width 181 height 19
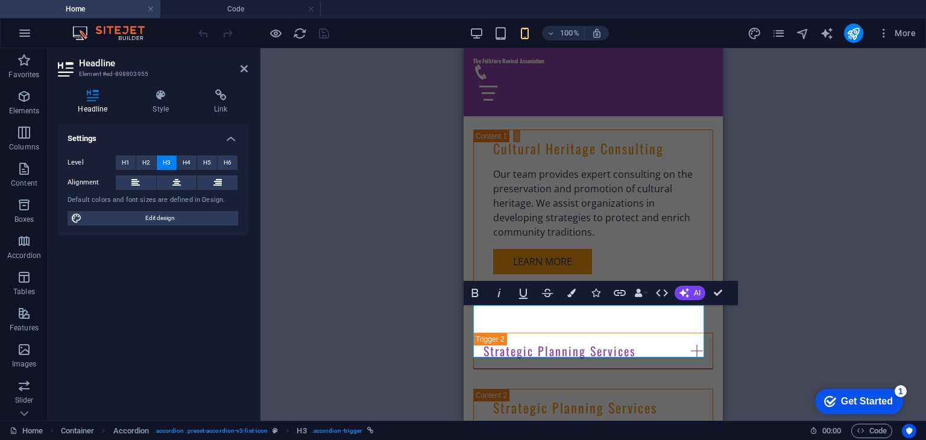
click at [893, 398] on div "Get Started" at bounding box center [867, 401] width 52 height 11
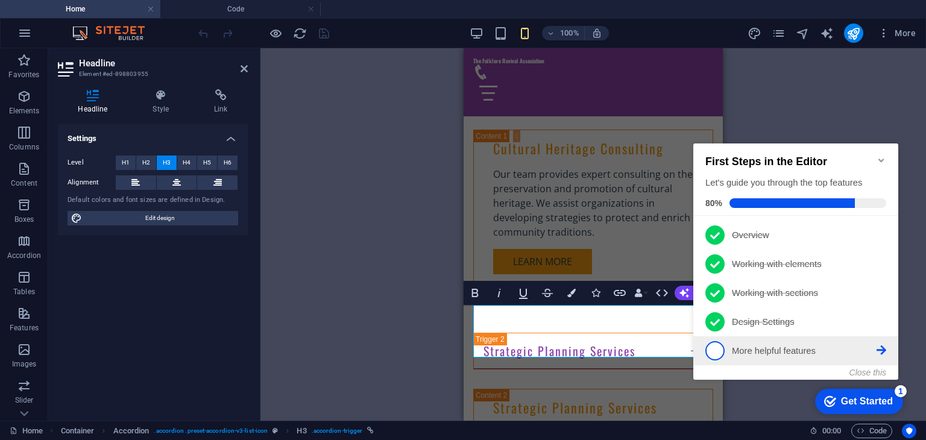
click at [818, 356] on link "5 More helpful features - incomplete" at bounding box center [796, 350] width 181 height 19
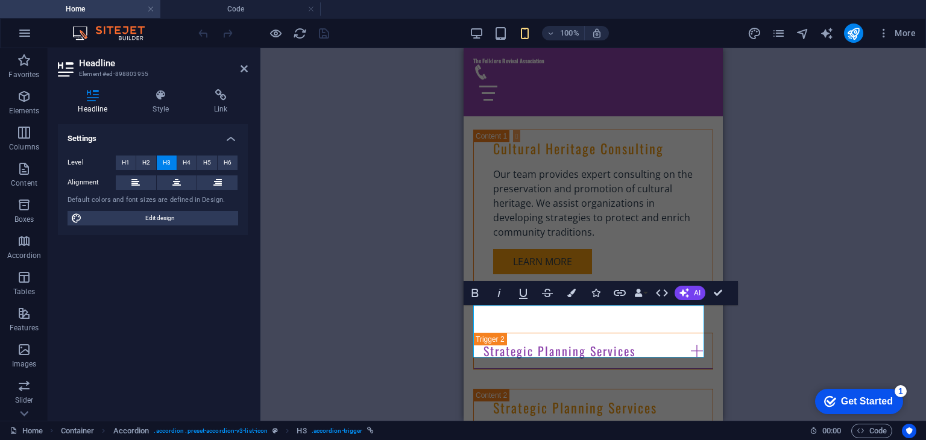
click at [885, 399] on div "Get Started" at bounding box center [867, 401] width 52 height 11
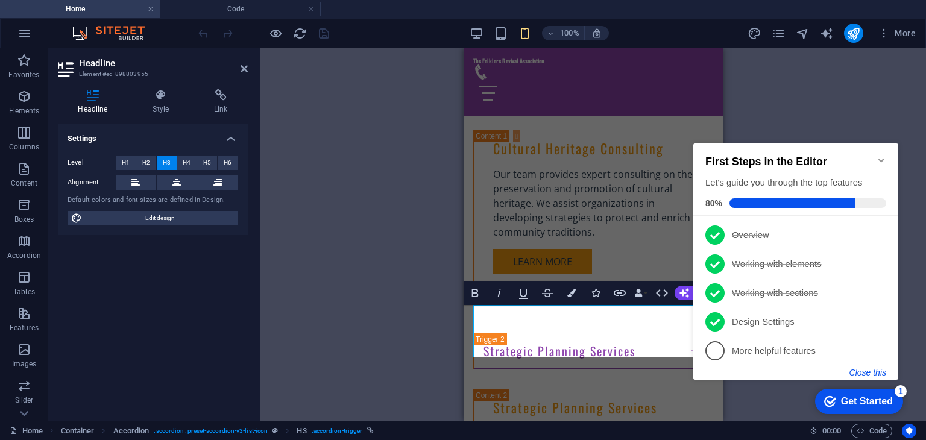
click at [878, 369] on button "Close this" at bounding box center [868, 373] width 37 height 10
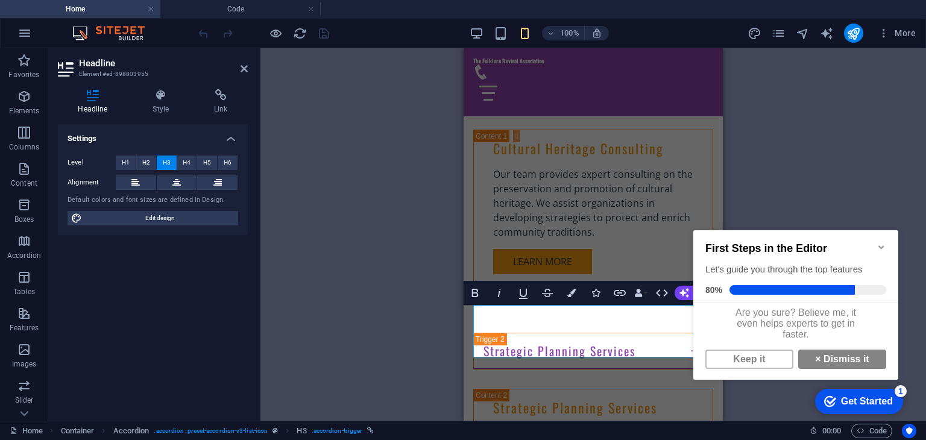
scroll to position [7, 0]
click at [827, 363] on link "× Dismiss it" at bounding box center [843, 359] width 88 height 19
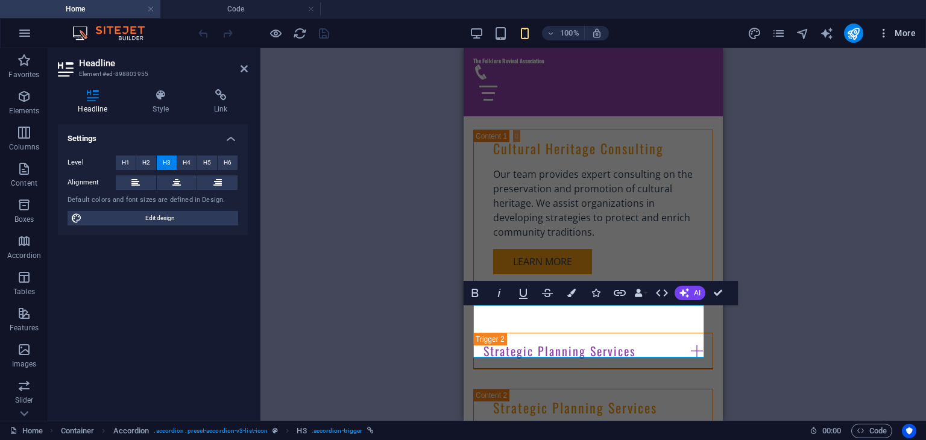
click at [888, 25] on button "More" at bounding box center [897, 33] width 48 height 19
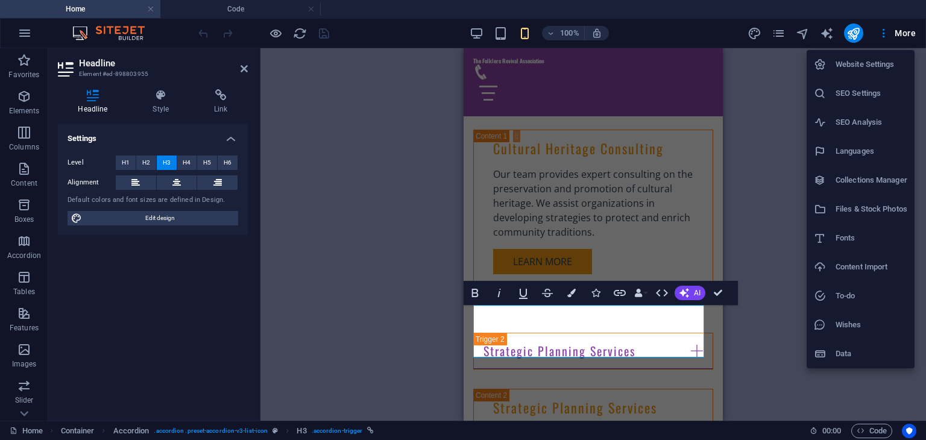
click at [855, 121] on h6 "SEO Analysis" at bounding box center [872, 122] width 72 height 14
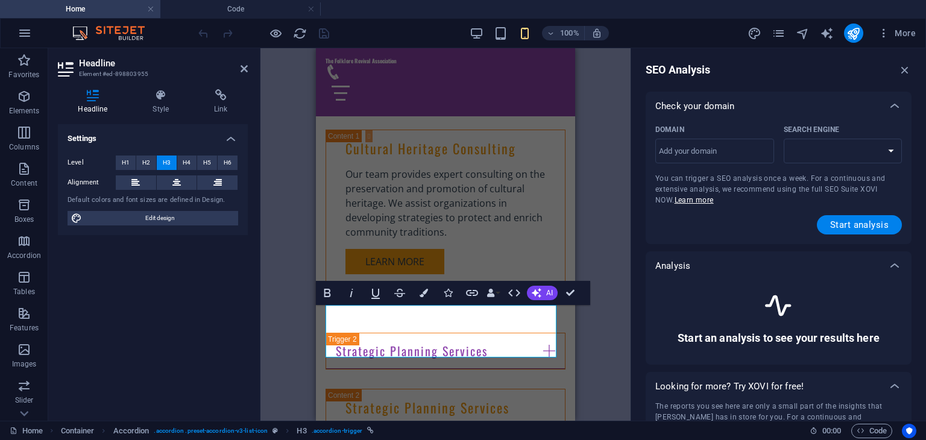
select select "[DOMAIN_NAME]"
click at [733, 153] on input "Domain ​" at bounding box center [715, 151] width 119 height 19
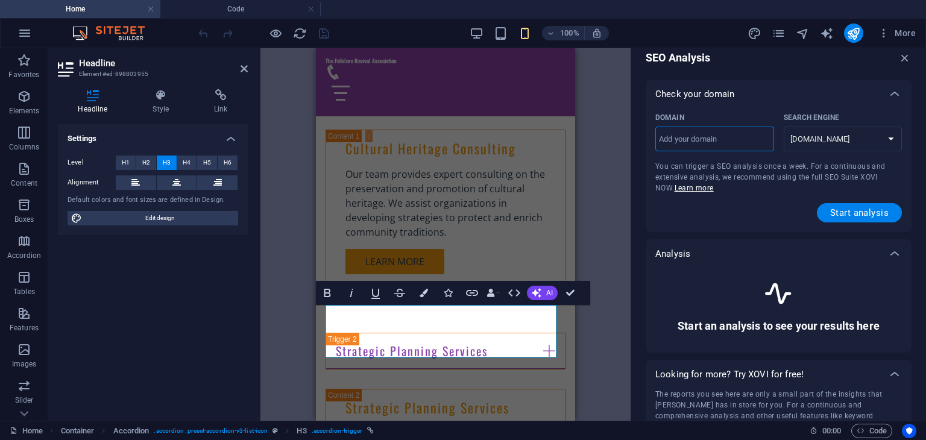
scroll to position [0, 0]
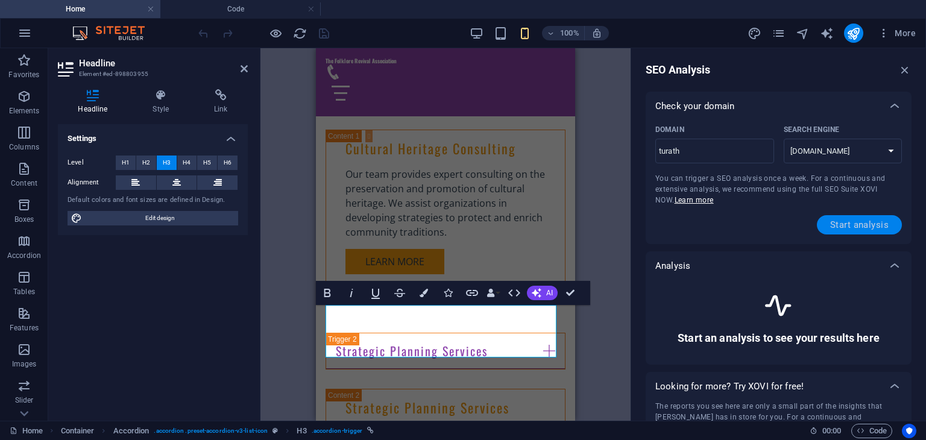
click at [851, 227] on span "Start analysis" at bounding box center [860, 225] width 59 height 10
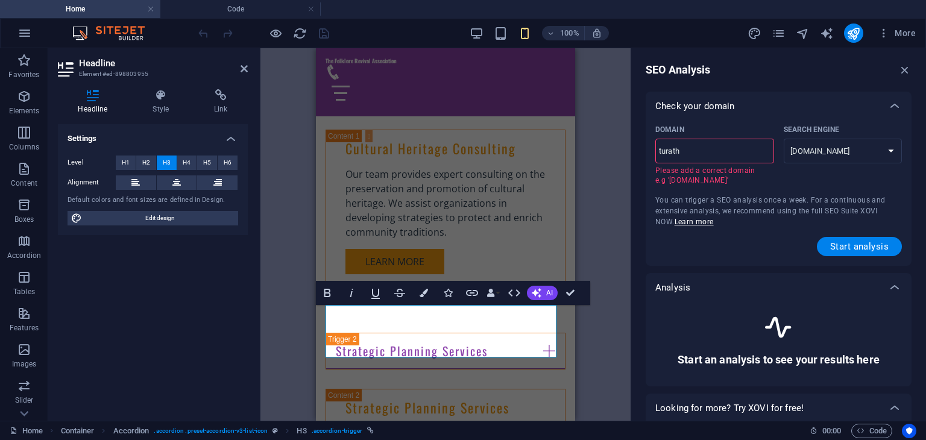
click at [727, 142] on input "turath" at bounding box center [715, 151] width 119 height 19
type input "[DOMAIN_NAME]"
select select "[DOMAIN_NAME]"
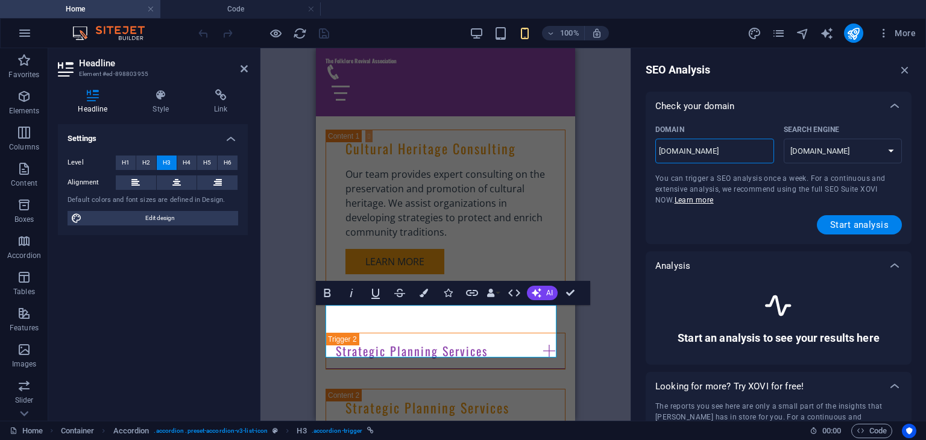
type input "turath.c"
select select "[DOMAIN_NAME]"
type input "[DOMAIN_NAME]"
click at [834, 230] on span "Start analysis" at bounding box center [860, 225] width 59 height 10
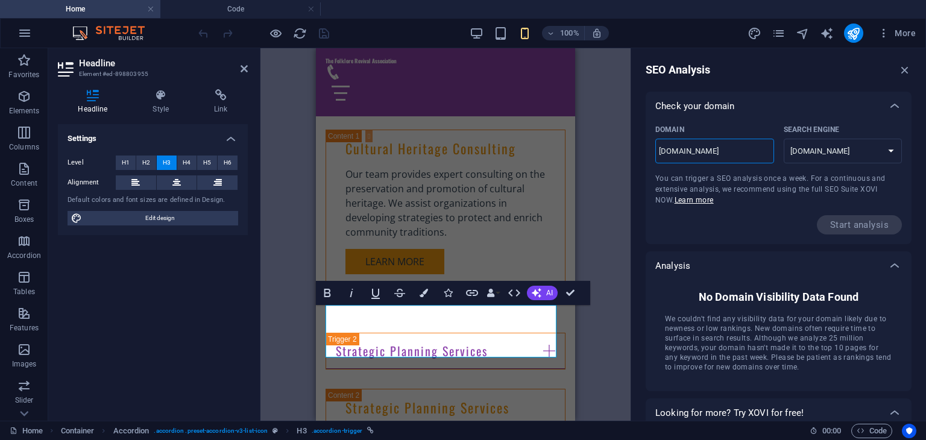
click at [703, 147] on input "[DOMAIN_NAME]" at bounding box center [715, 151] width 119 height 19
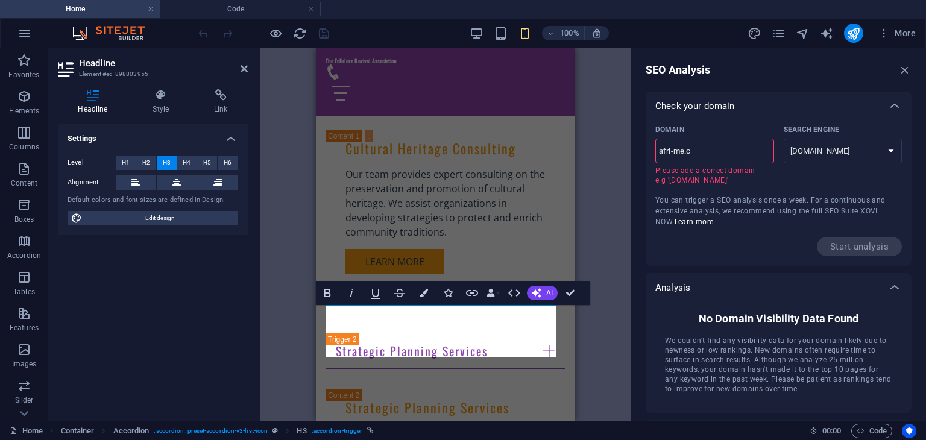
type input "[DOMAIN_NAME]"
select select "[DOMAIN_NAME]"
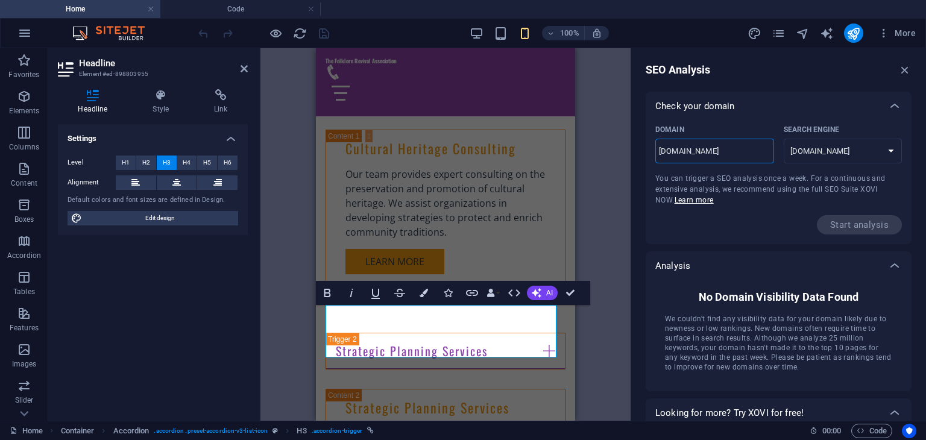
type input "[DOMAIN_NAME]"
select select "[DOMAIN_NAME]"
type input "[DOMAIN_NAME]"
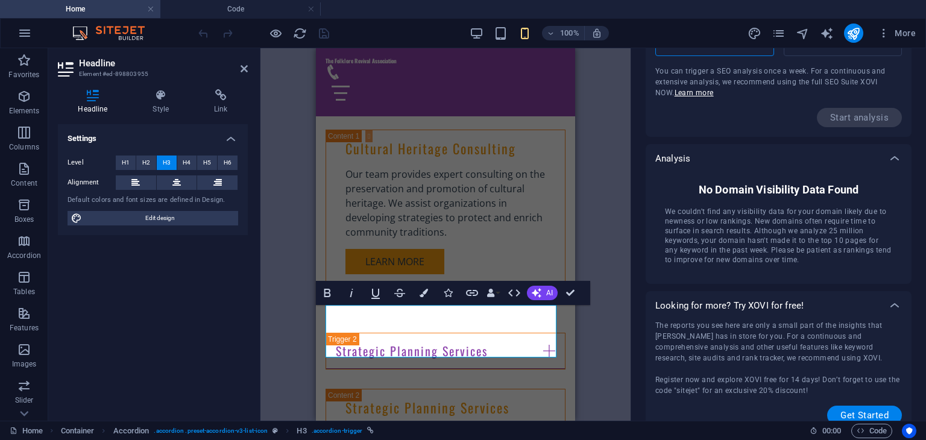
scroll to position [121, 0]
